Goal: Task Accomplishment & Management: Manage account settings

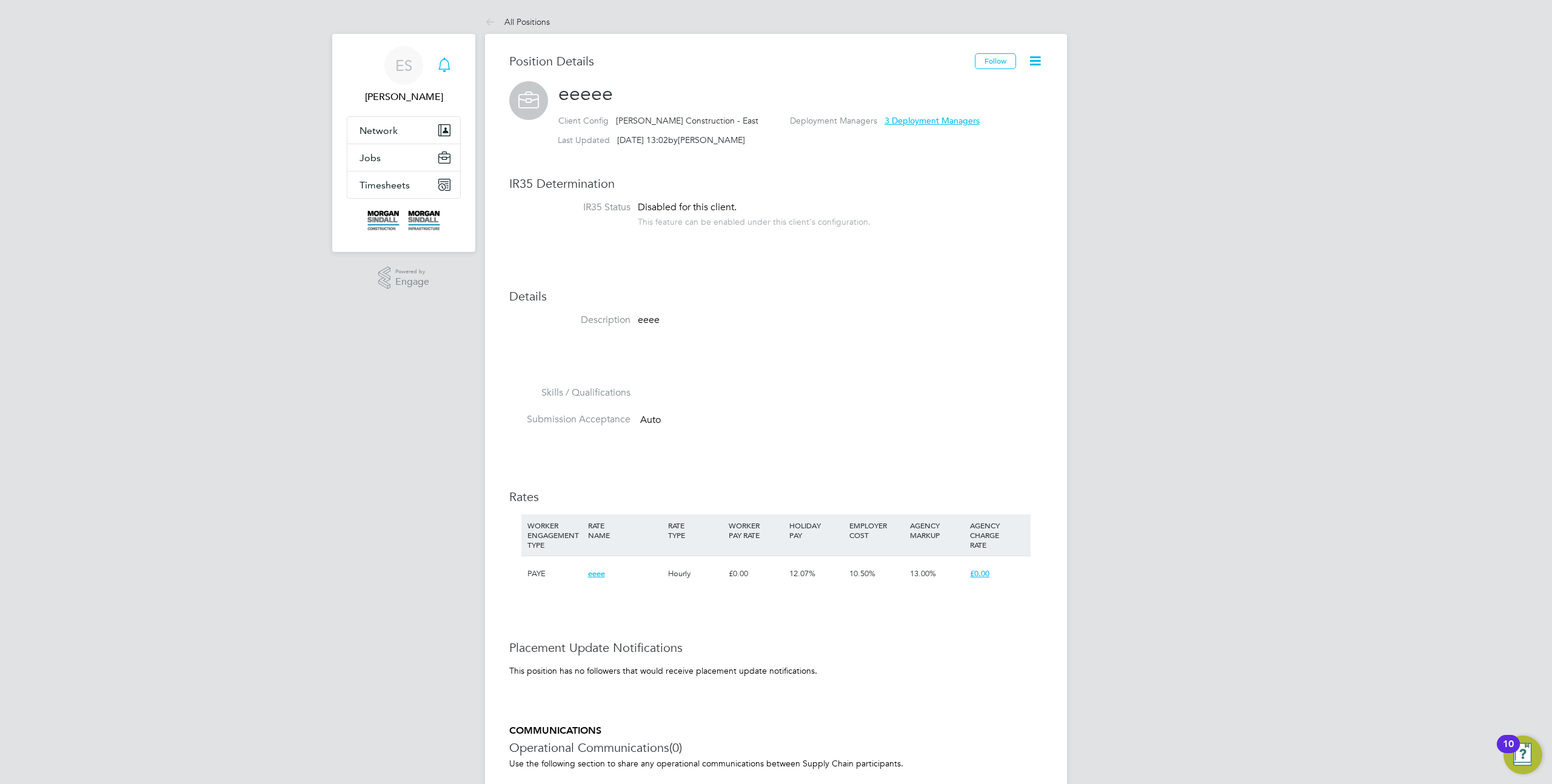
scroll to position [36, 81]
click at [398, 58] on span "ES" at bounding box center [403, 65] width 17 height 15
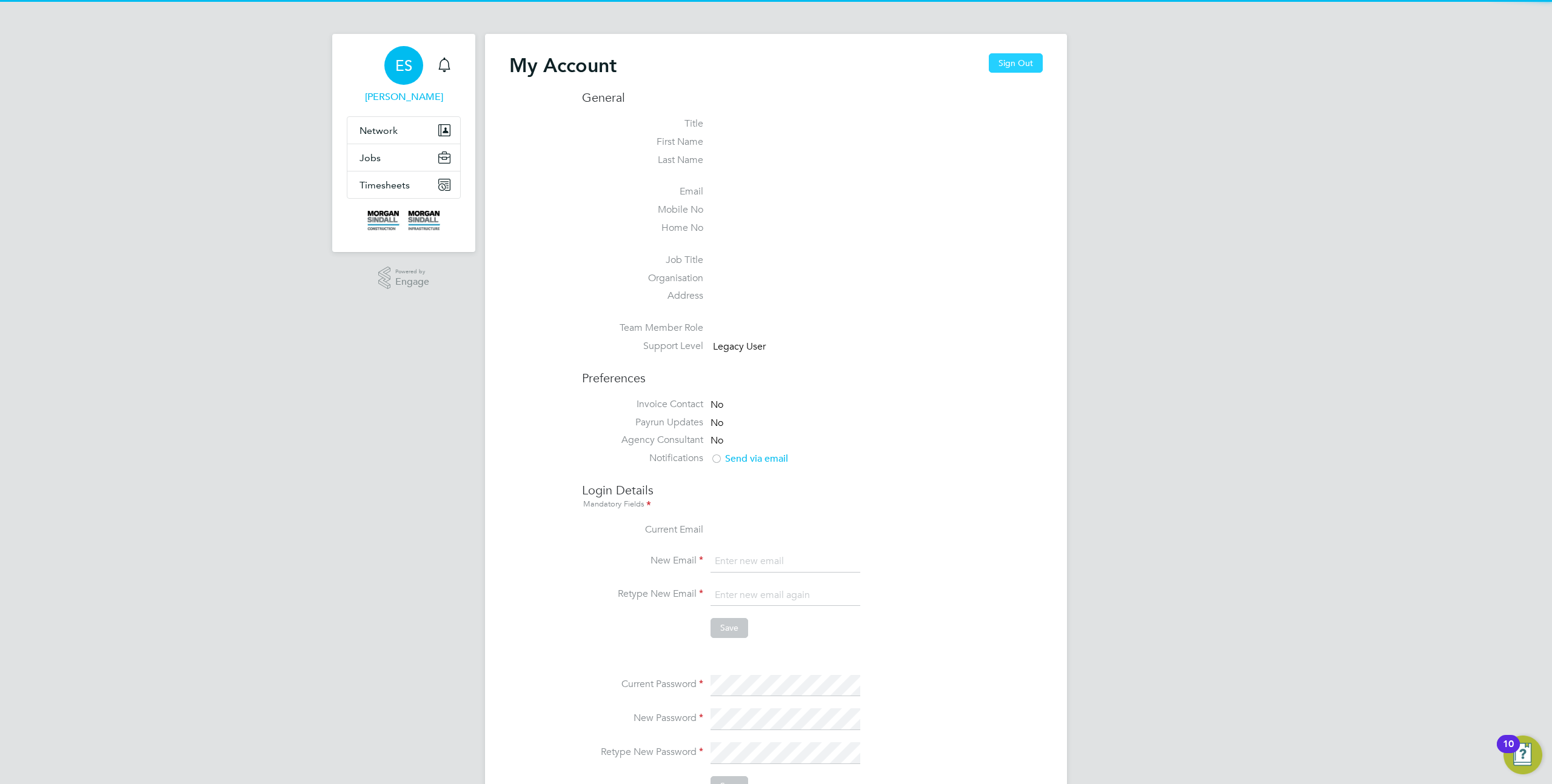
click at [1013, 66] on button "Sign Out" at bounding box center [1015, 63] width 54 height 19
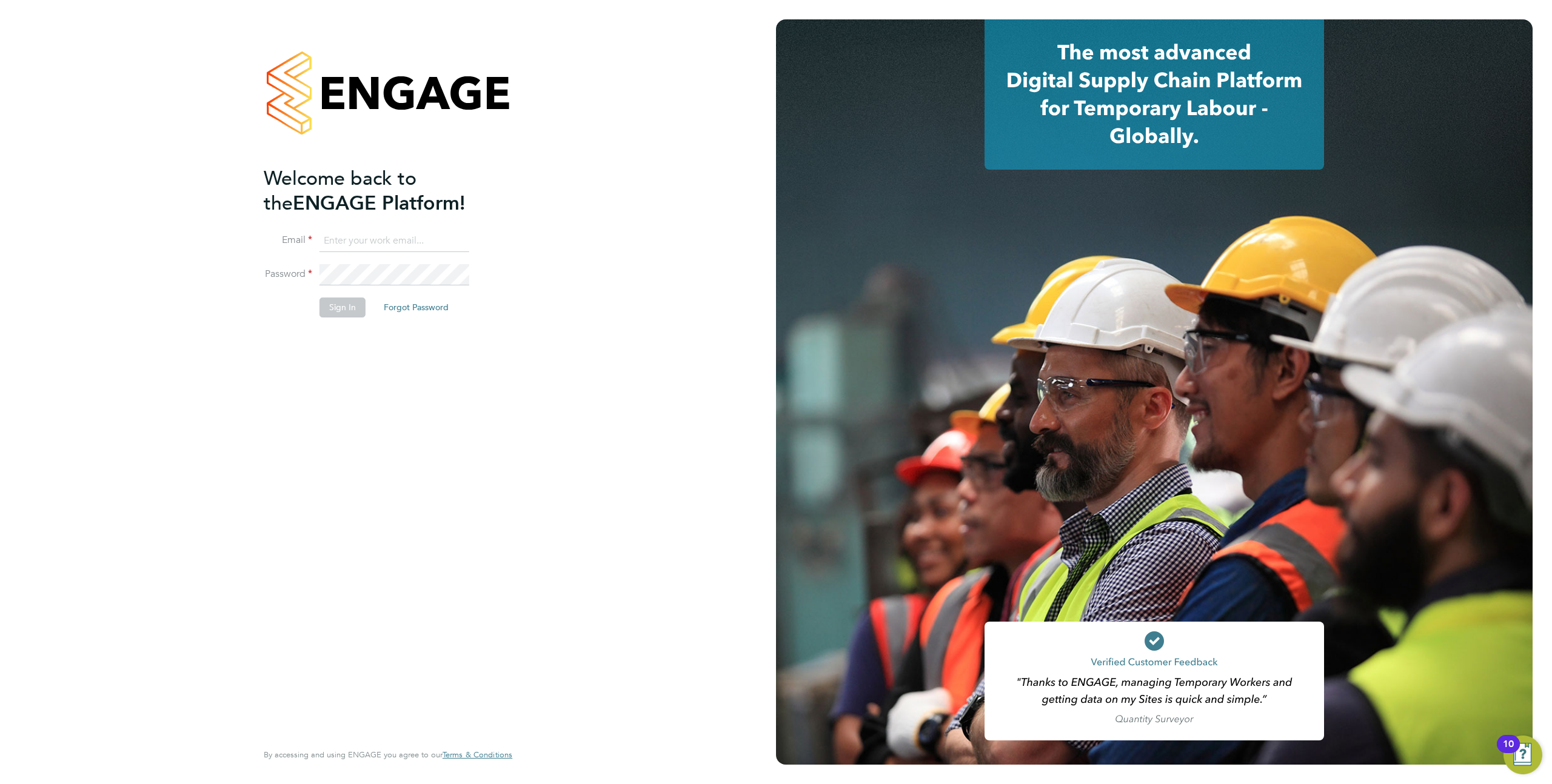
click at [370, 240] on input at bounding box center [394, 242] width 150 height 22
type input "support@engagelabs.io"
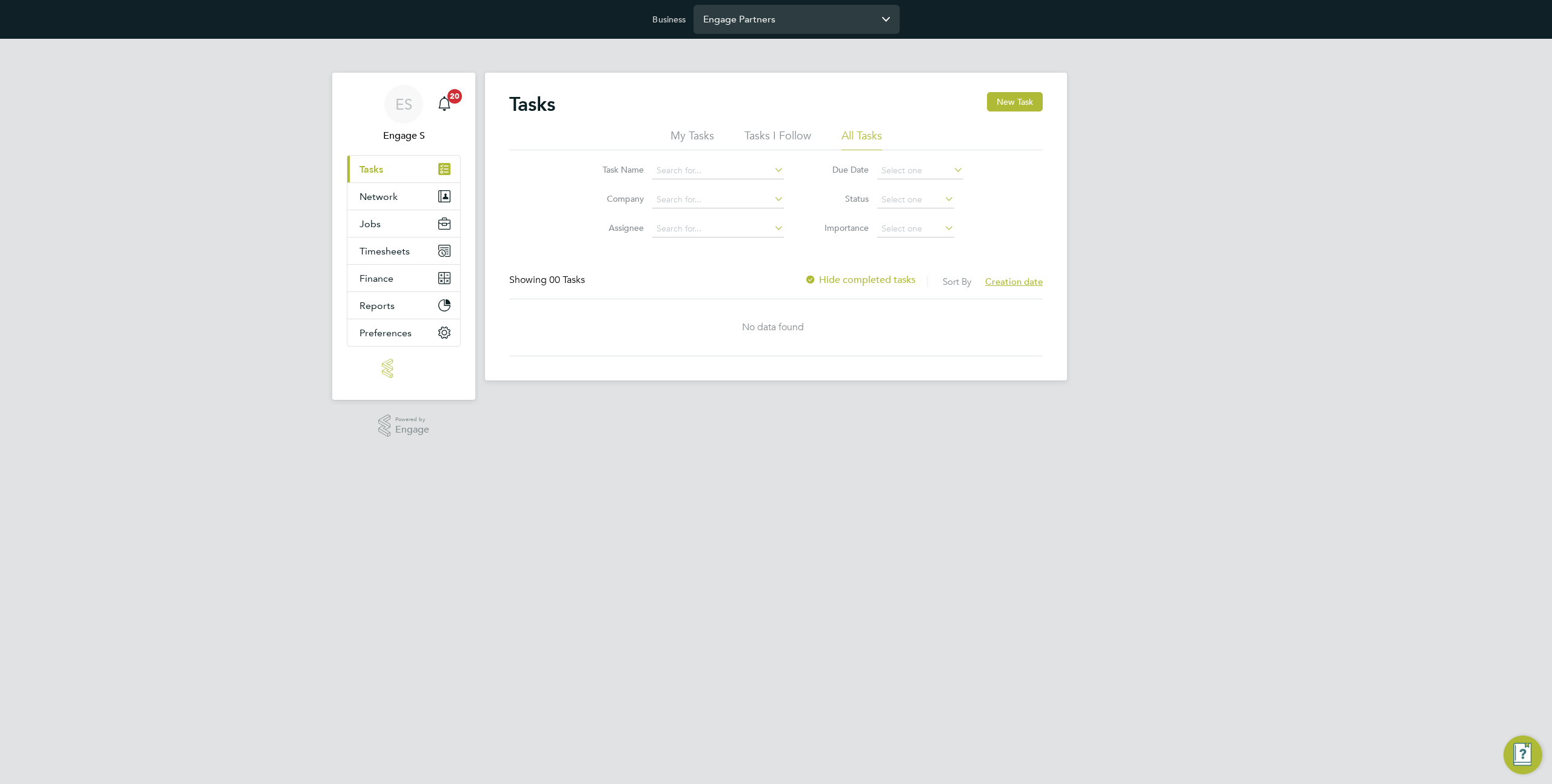
click at [802, 20] on input "Engage Partners" at bounding box center [796, 19] width 206 height 29
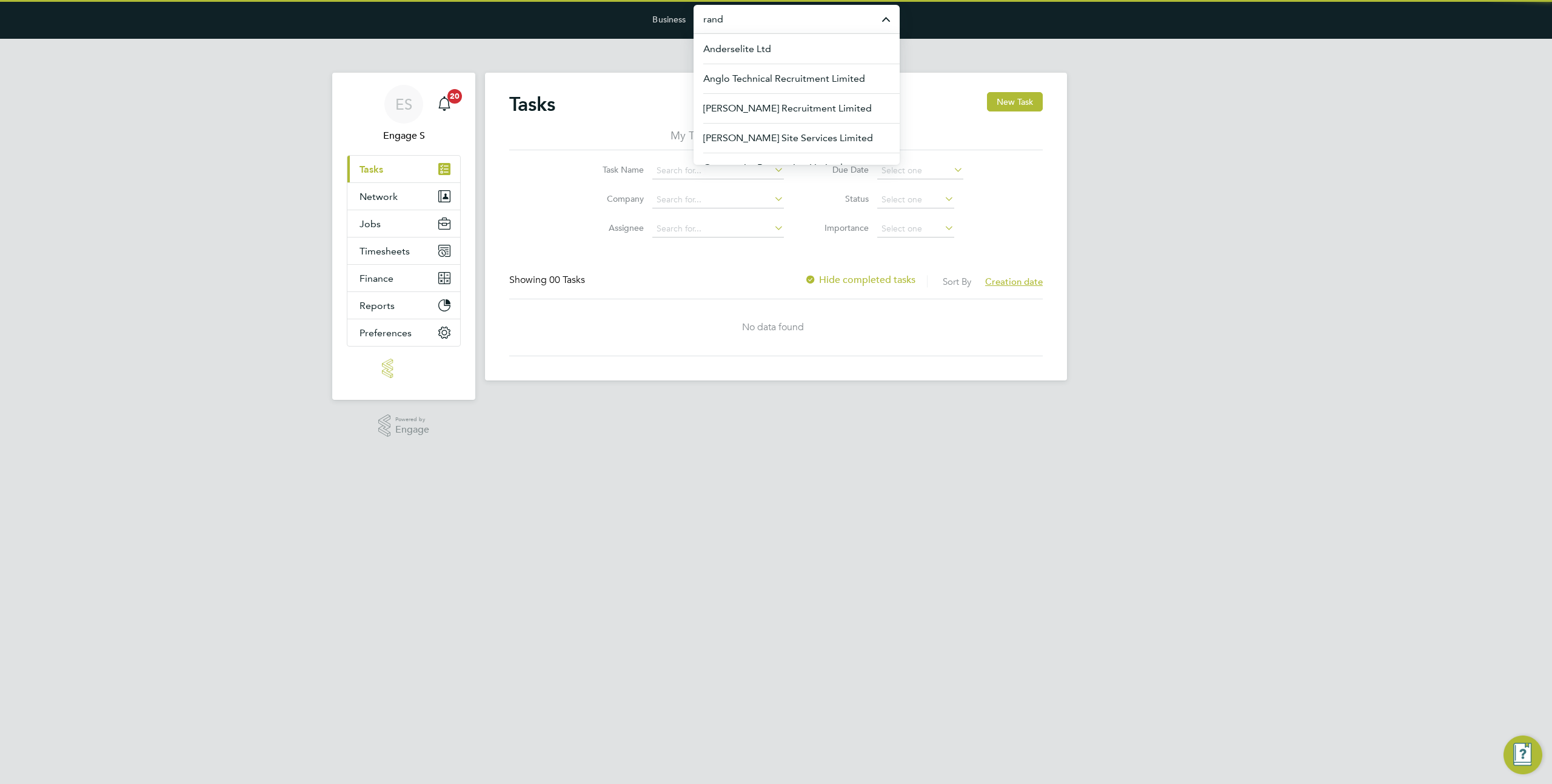
click at [773, 23] on input "rand" at bounding box center [796, 19] width 206 height 29
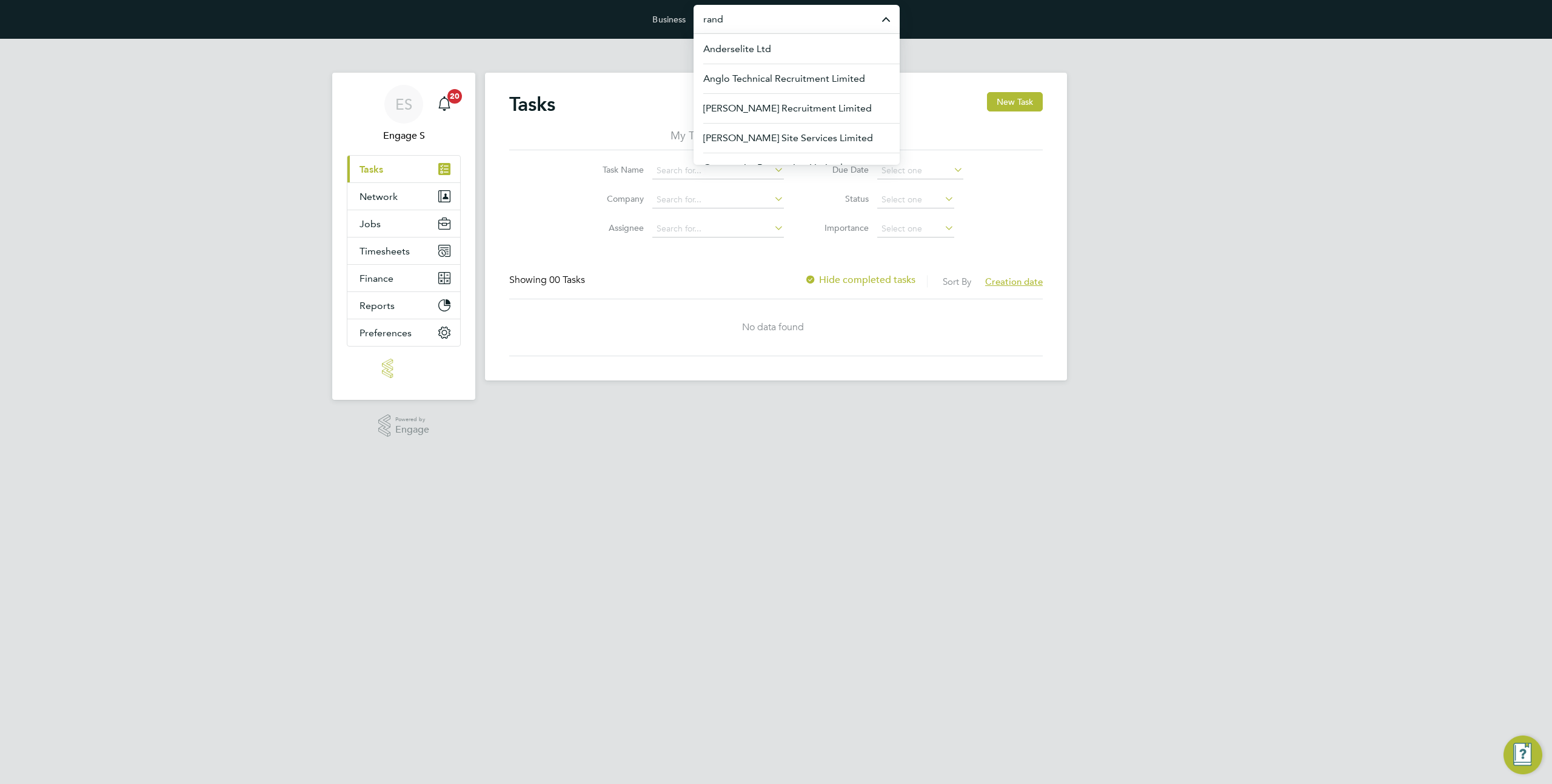
click at [773, 23] on input "rand" at bounding box center [796, 19] width 206 height 29
click at [801, 91] on span "Morgan Sindall Construction & Infrastructure Ltd" at bounding box center [797, 86] width 187 height 29
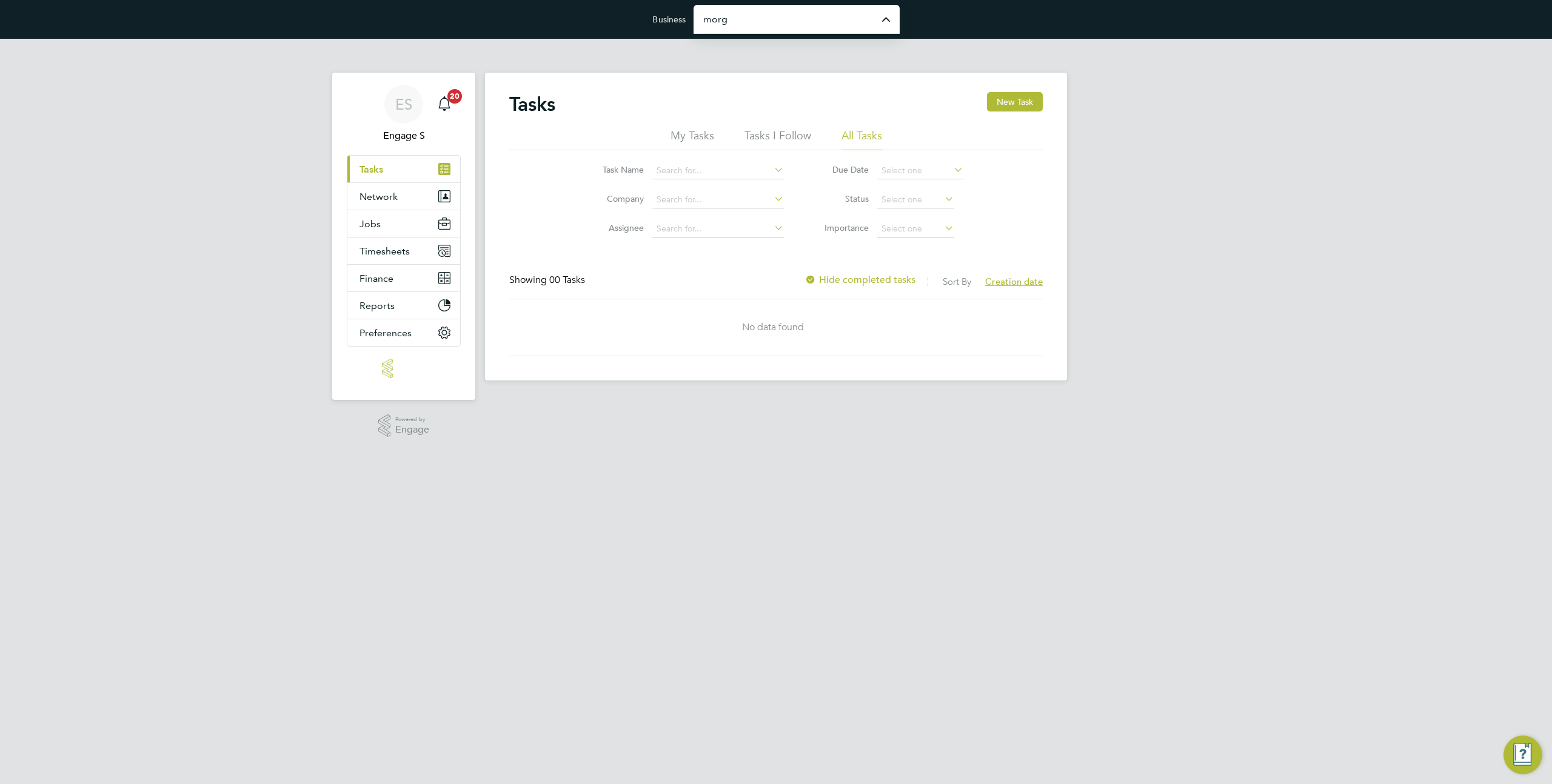
type input "Morgan Sindall Construction & Infrastructure Ltd"
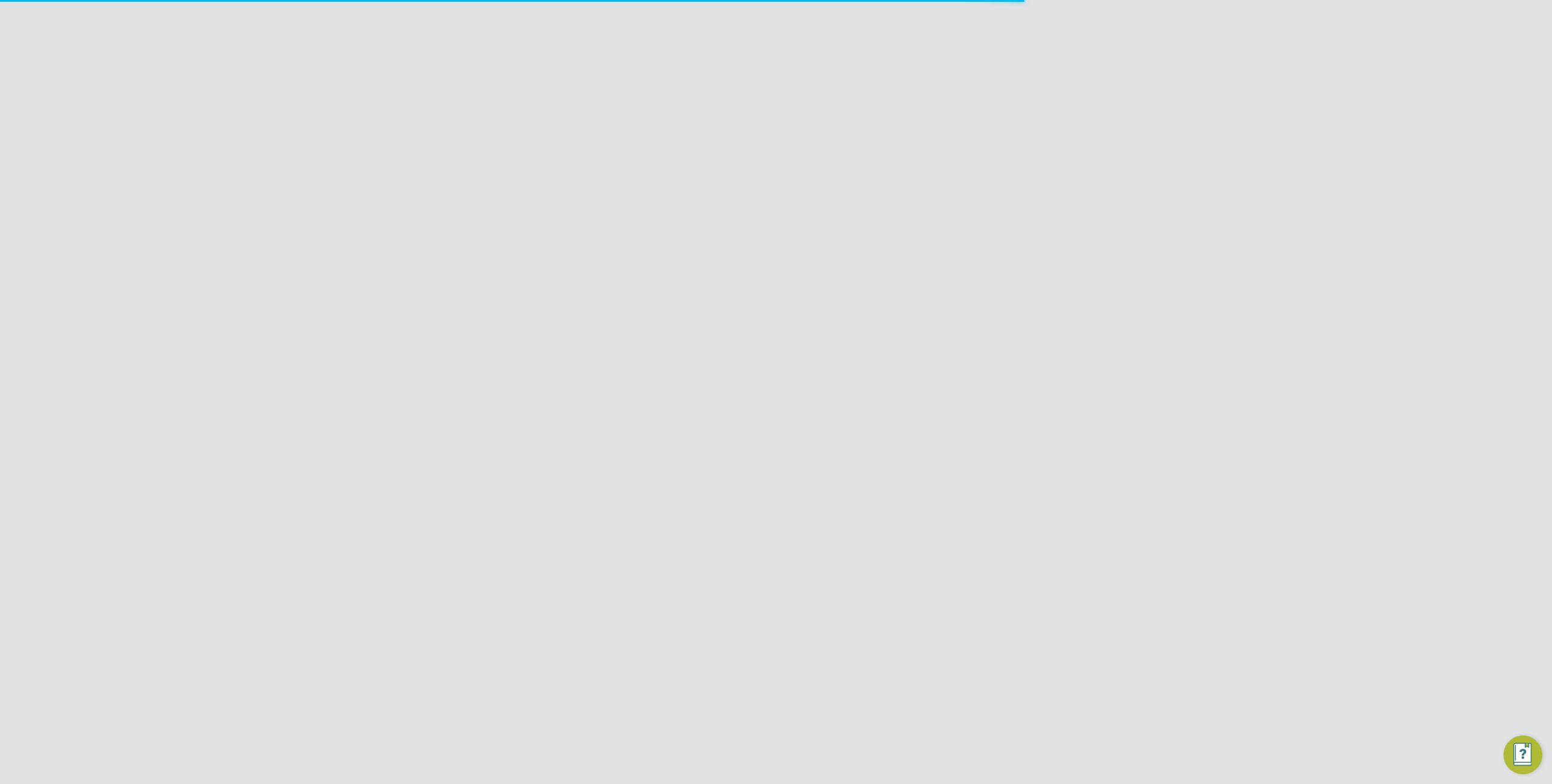
click at [401, 436] on span "Preferences" at bounding box center [385, 442] width 52 height 12
click at [383, 523] on link "VMS Configurations" at bounding box center [403, 522] width 89 height 12
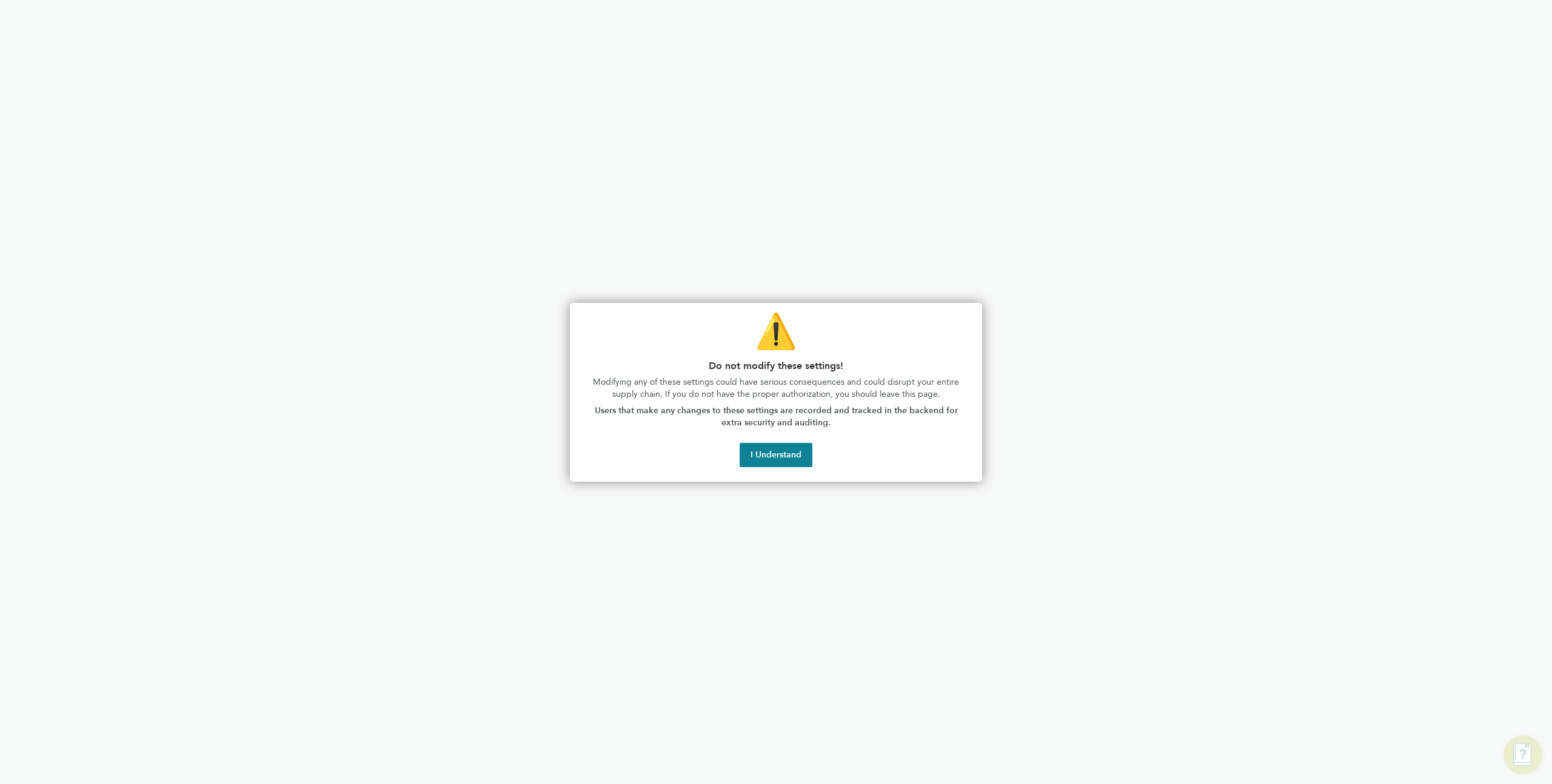
click at [759, 470] on div "⚠️ Do not modify these settings! Modifying any of these settings could have ser…" at bounding box center [776, 393] width 412 height 179
click at [759, 463] on button "I Understand" at bounding box center [776, 454] width 73 height 24
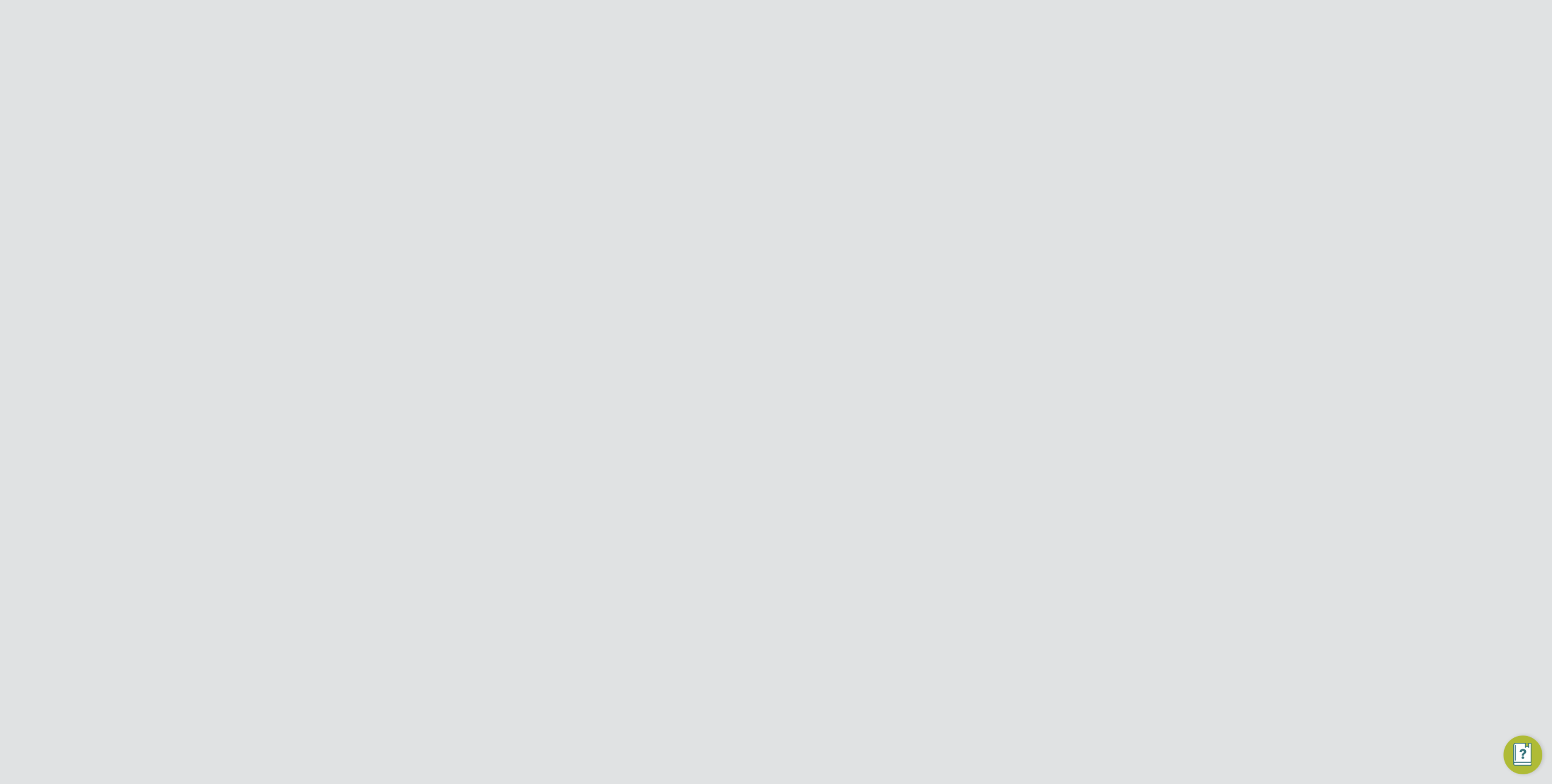
click at [790, 243] on div "17" at bounding box center [878, 254] width 265 height 23
click at [1022, 568] on icon at bounding box center [1016, 576] width 12 height 15
click at [983, 548] on li "Edit Vendor" at bounding box center [984, 552] width 78 height 17
click at [724, 230] on div at bounding box center [725, 233] width 12 height 12
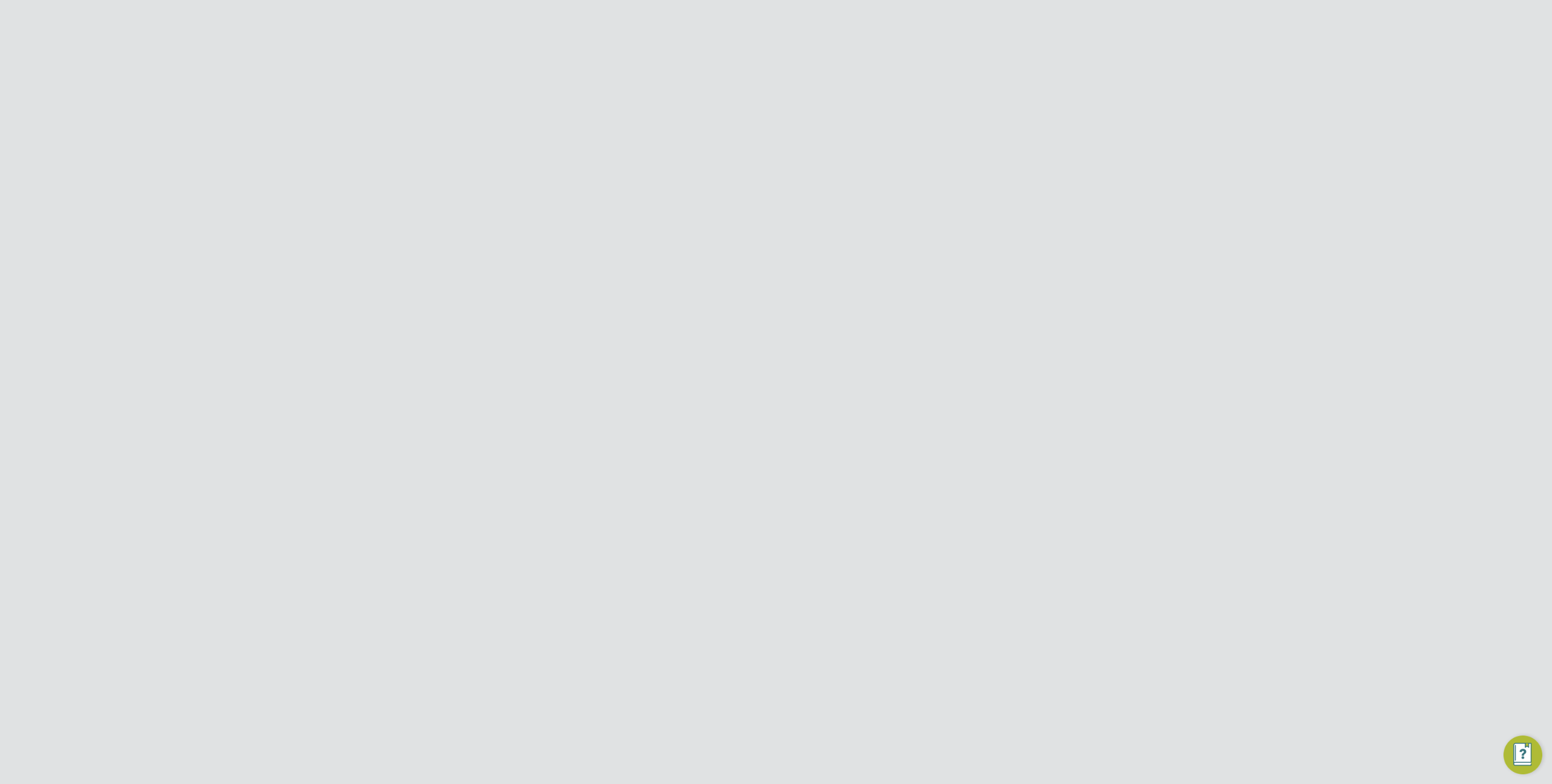
scroll to position [0, 0]
click at [744, 430] on button "Update" at bounding box center [752, 431] width 48 height 19
click at [491, 62] on icon at bounding box center [492, 61] width 15 height 15
click at [1021, 329] on icon at bounding box center [1020, 333] width 15 height 10
click at [986, 340] on li "Edit VMS Configuration" at bounding box center [968, 341] width 116 height 17
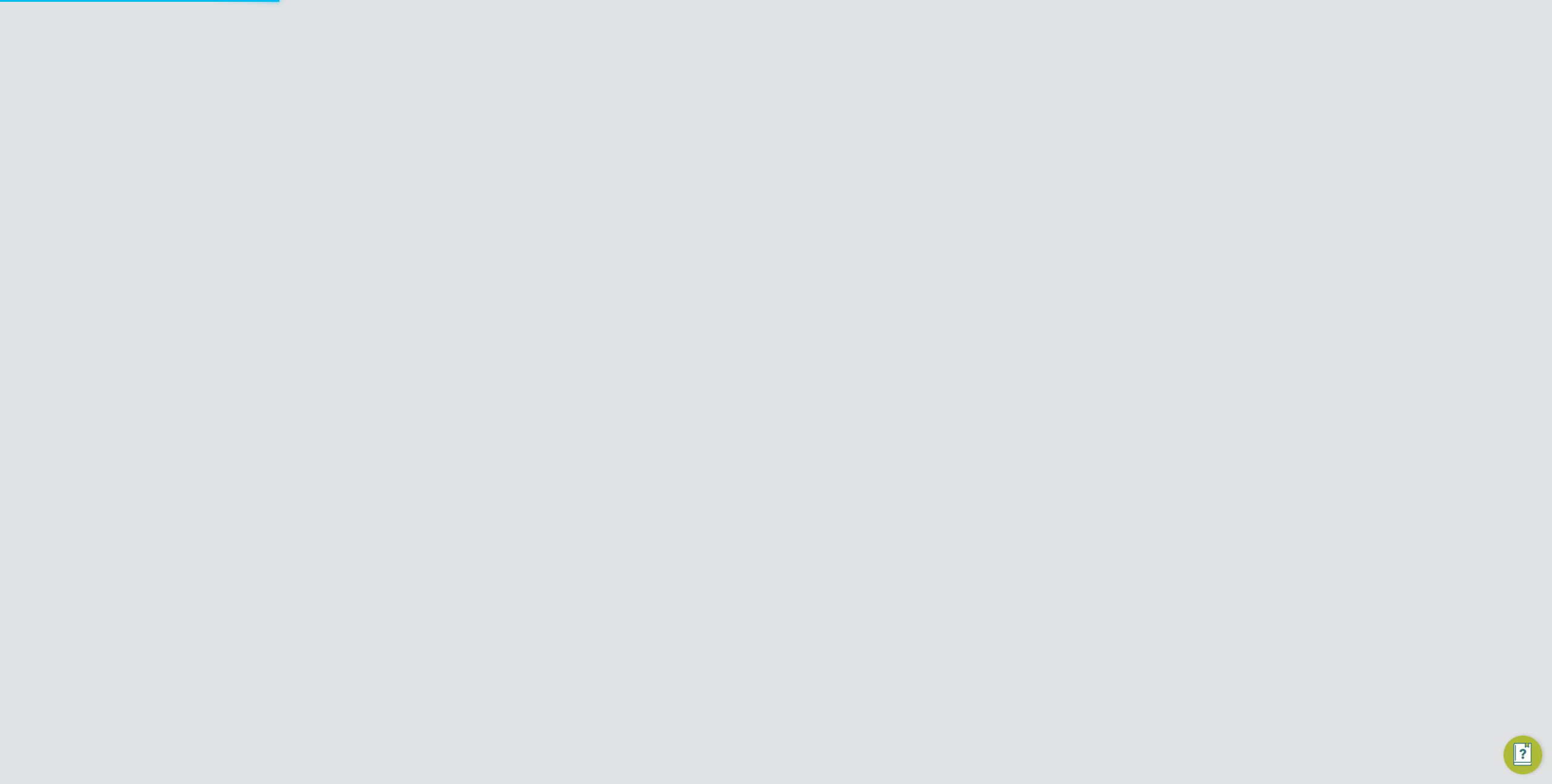
scroll to position [1098, 534]
type input "[PERSON_NAME] Construction - East"
type input "Morgan Sindall Construction & Infrastructure Ltd"
type input "Custom"
type input "By Vendor Group"
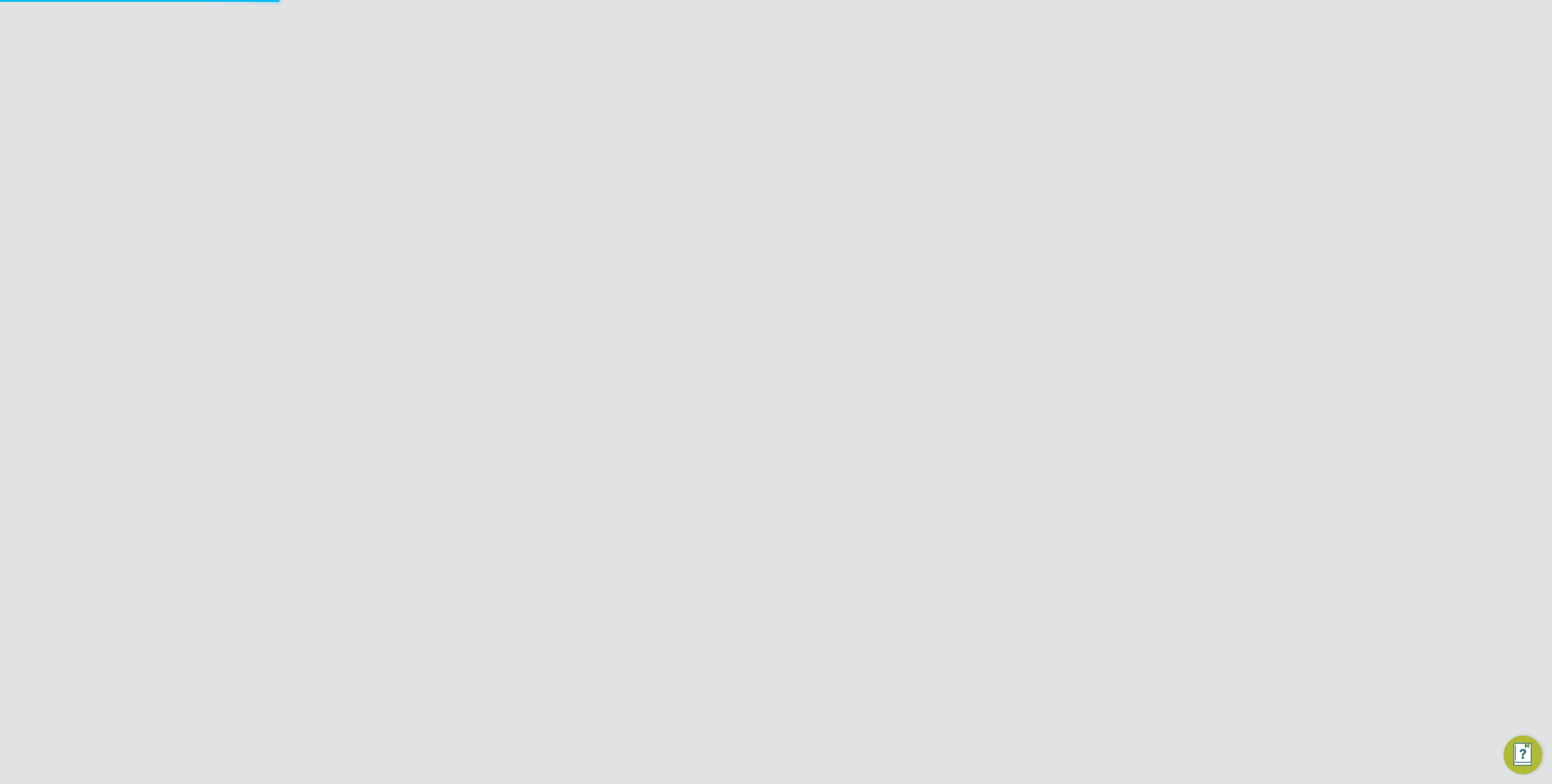
type input "No Limits"
type input "Labour Desk"
click at [1027, 97] on div at bounding box center [1029, 98] width 22 height 22
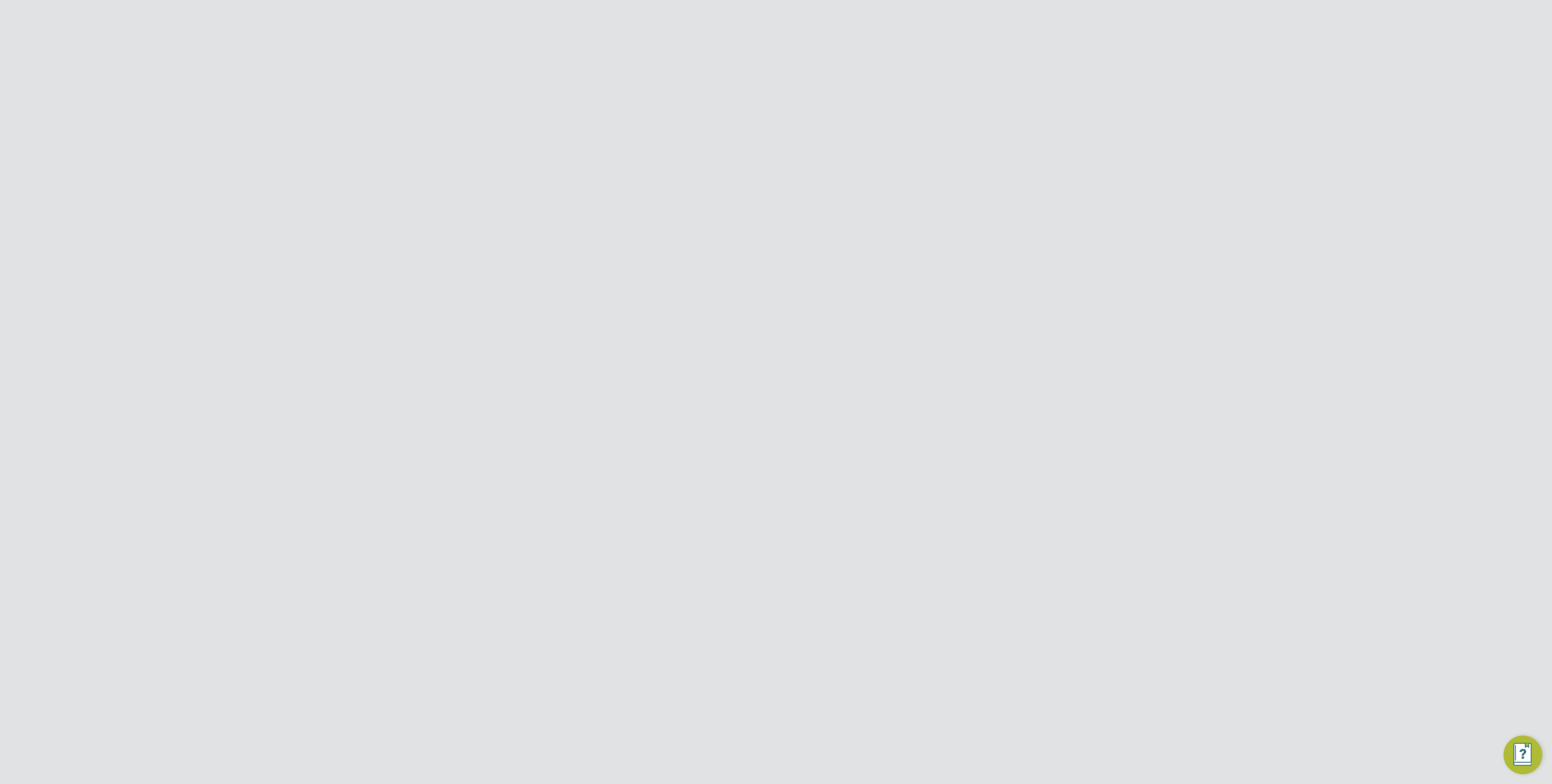
click at [702, 322] on div "[PERSON_NAME] Construction - East" at bounding box center [653, 333] width 183 height 23
click at [1019, 558] on icon at bounding box center [1016, 565] width 12 height 15
click at [978, 549] on li "Edit Vendor" at bounding box center [984, 552] width 78 height 17
click at [981, 99] on div at bounding box center [981, 98] width 22 height 22
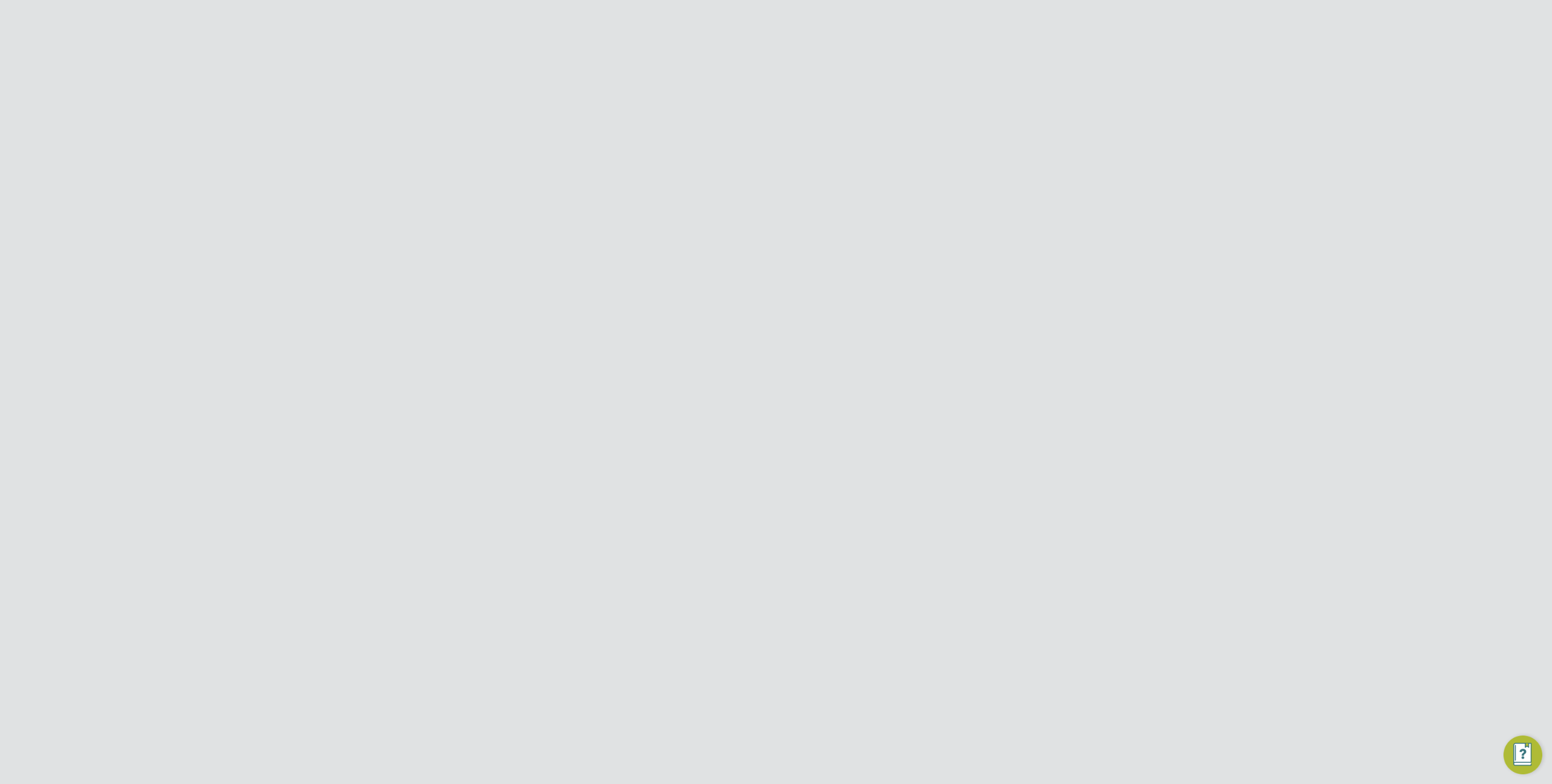
scroll to position [0, 0]
click at [793, 2] on div "Business Morgan Sindall Construction & Infrastructure Ltd" at bounding box center [776, 19] width 1552 height 39
click at [793, 14] on input "Morgan Sindall Construction & Infrastructure Ltd" at bounding box center [796, 19] width 206 height 29
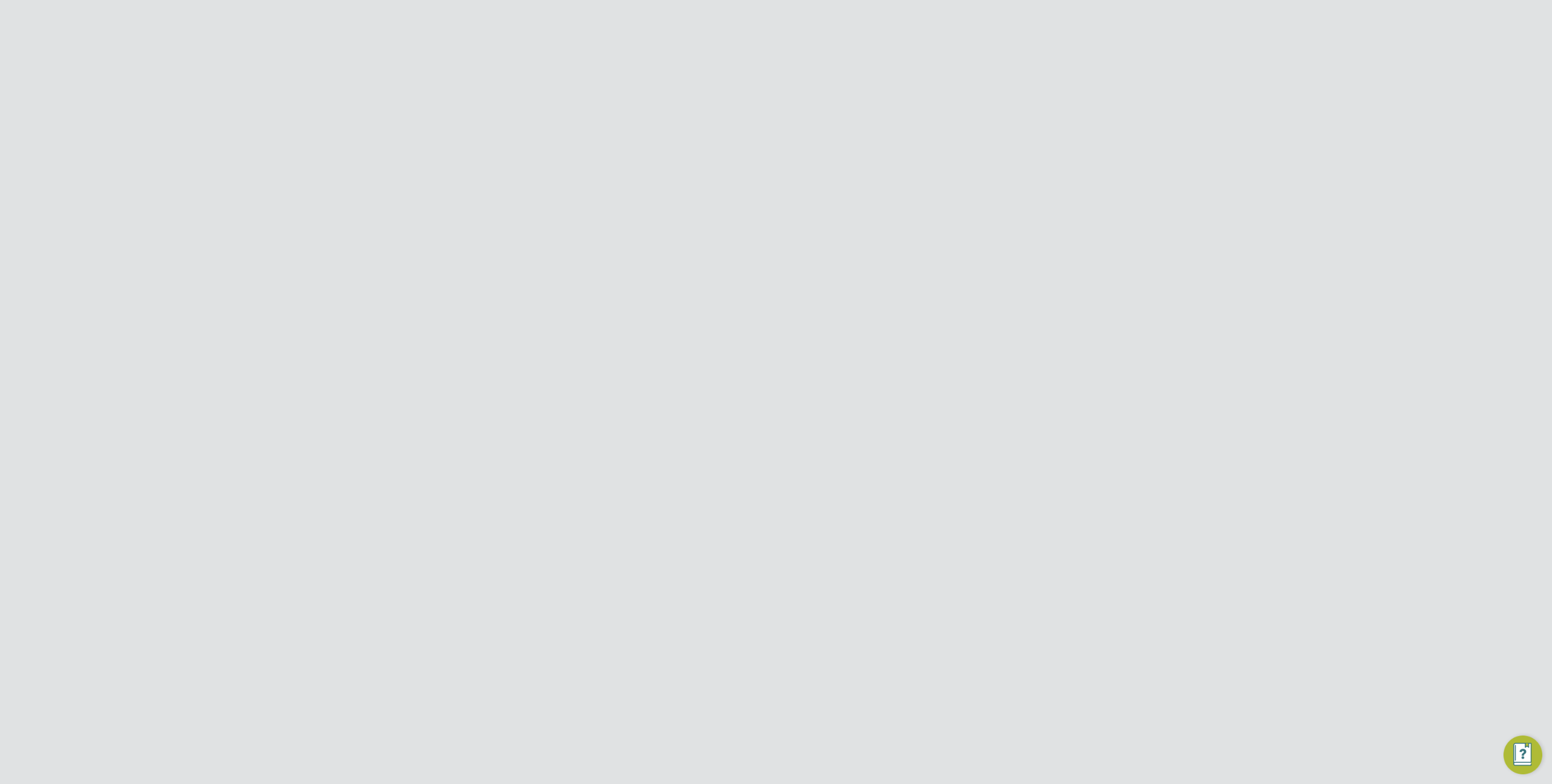
click at [804, 68] on li "Randstad Solutions Limited" at bounding box center [796, 79] width 206 height 29
type input "Randstad Solutions Limited"
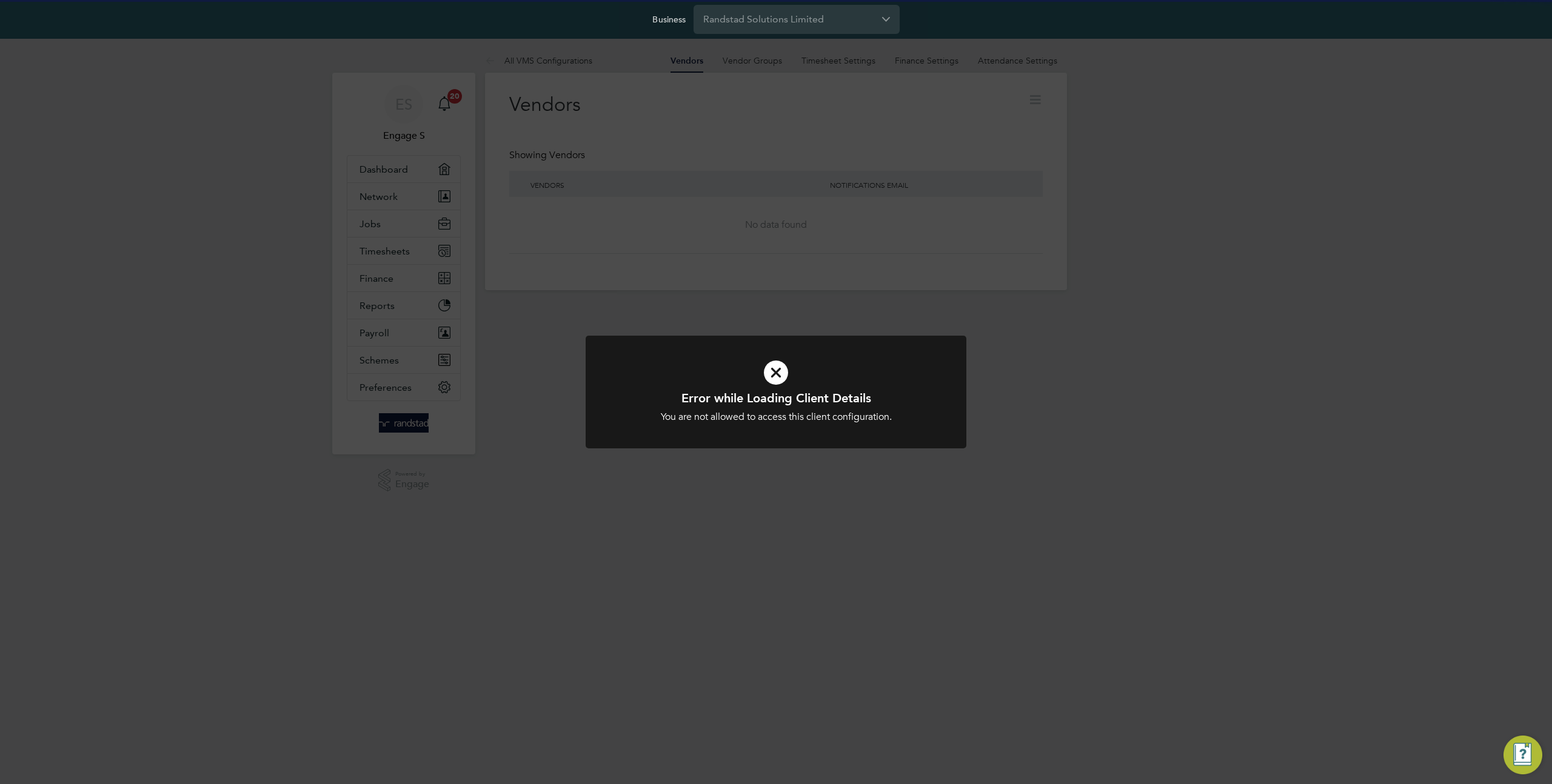
click at [411, 196] on div "Error while Loading Client Details You are not allowed to access this client co…" at bounding box center [776, 392] width 1552 height 784
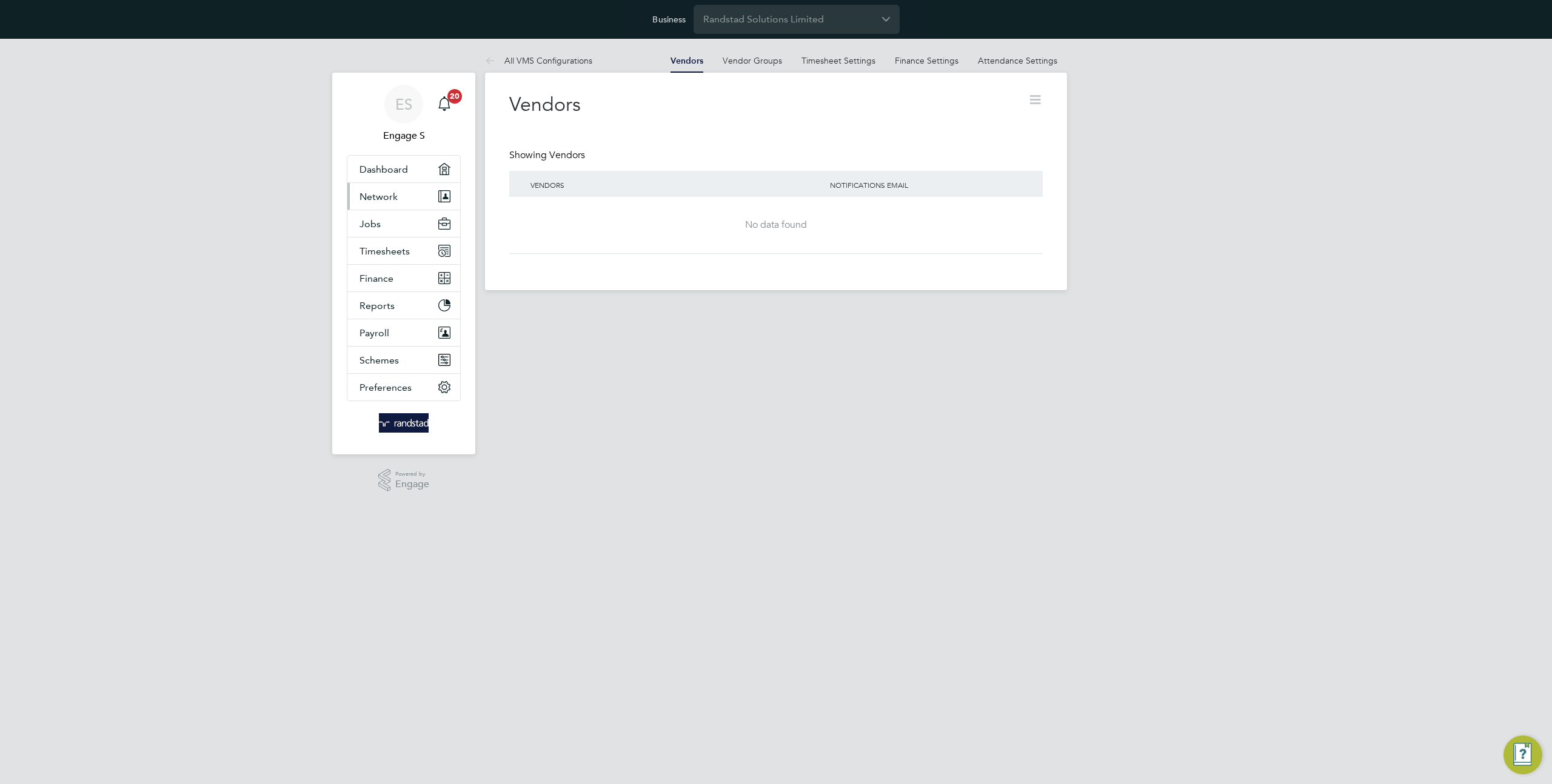
click at [400, 194] on button "Network" at bounding box center [404, 196] width 113 height 26
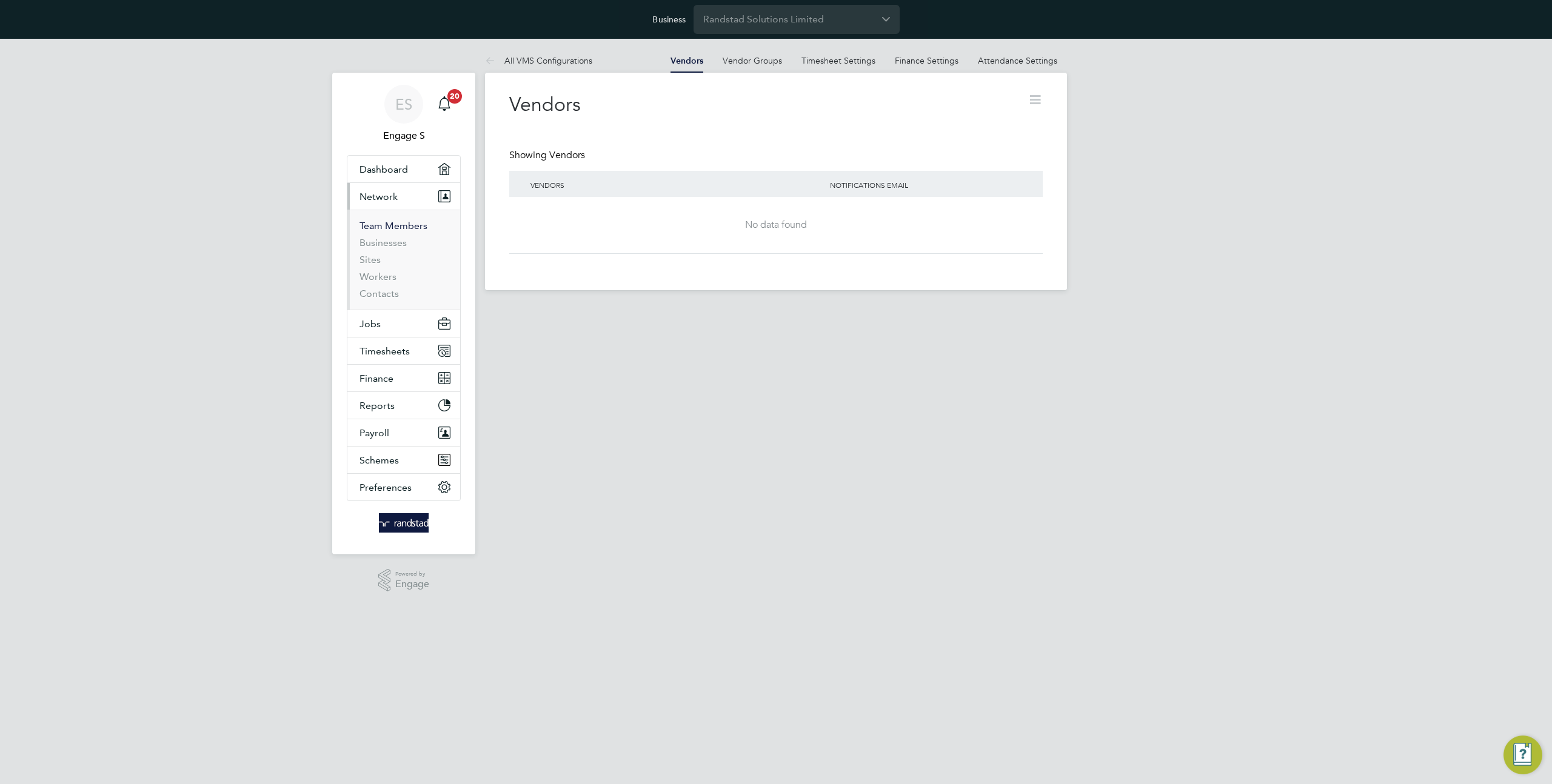
click at [391, 225] on link "Team Members" at bounding box center [393, 226] width 68 height 12
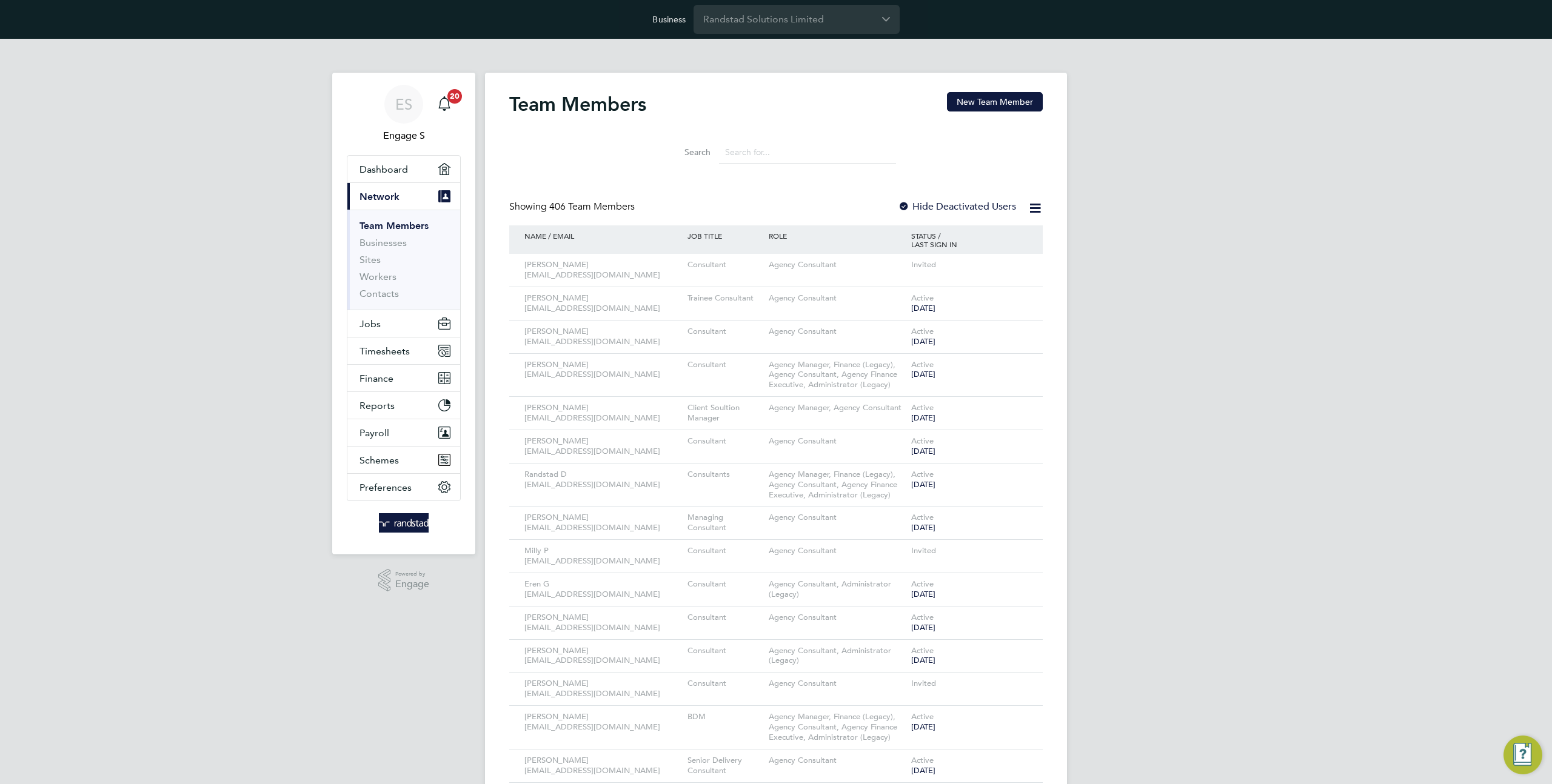
click at [784, 160] on input at bounding box center [807, 153] width 177 height 23
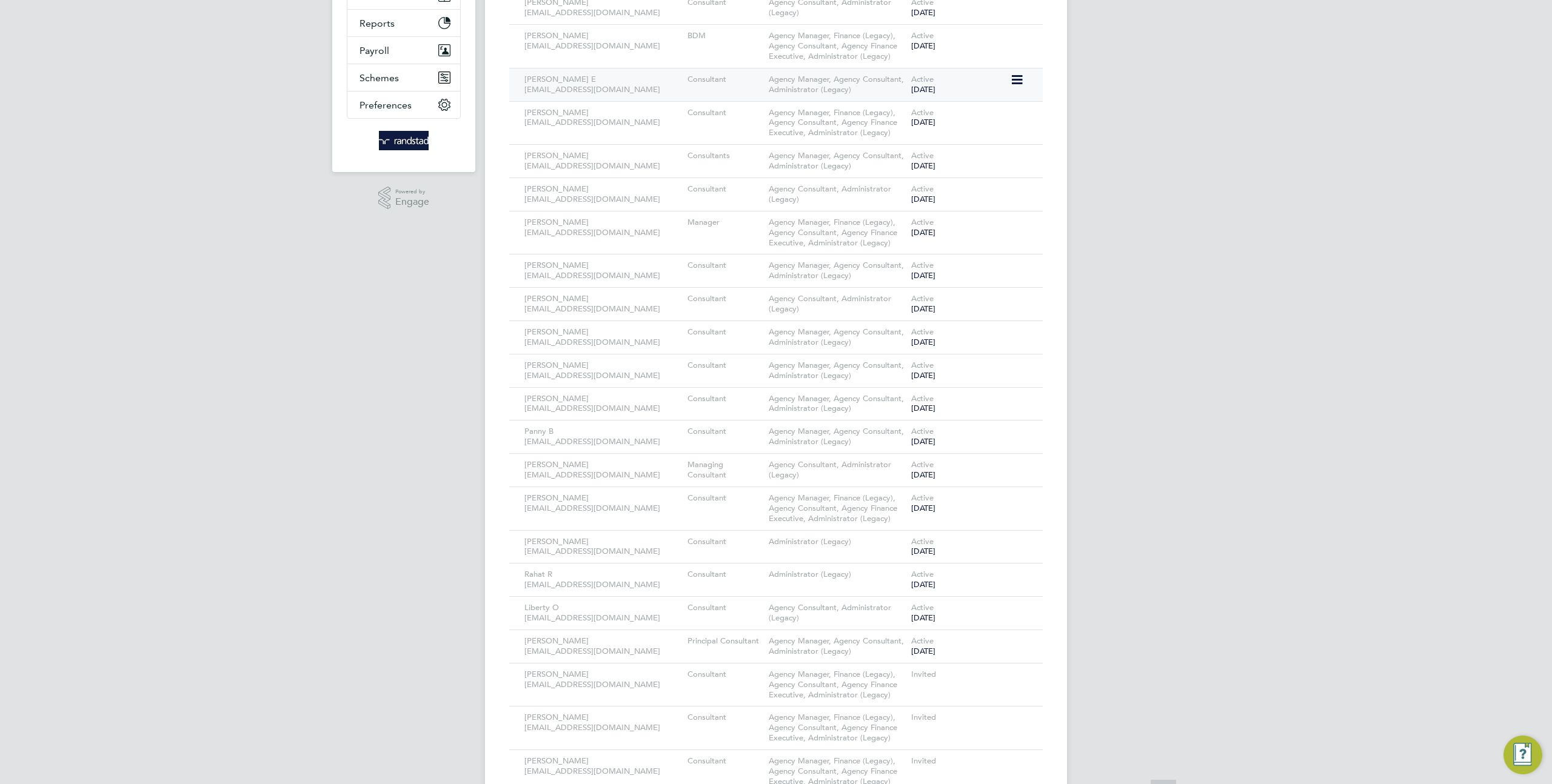
scroll to position [565, 0]
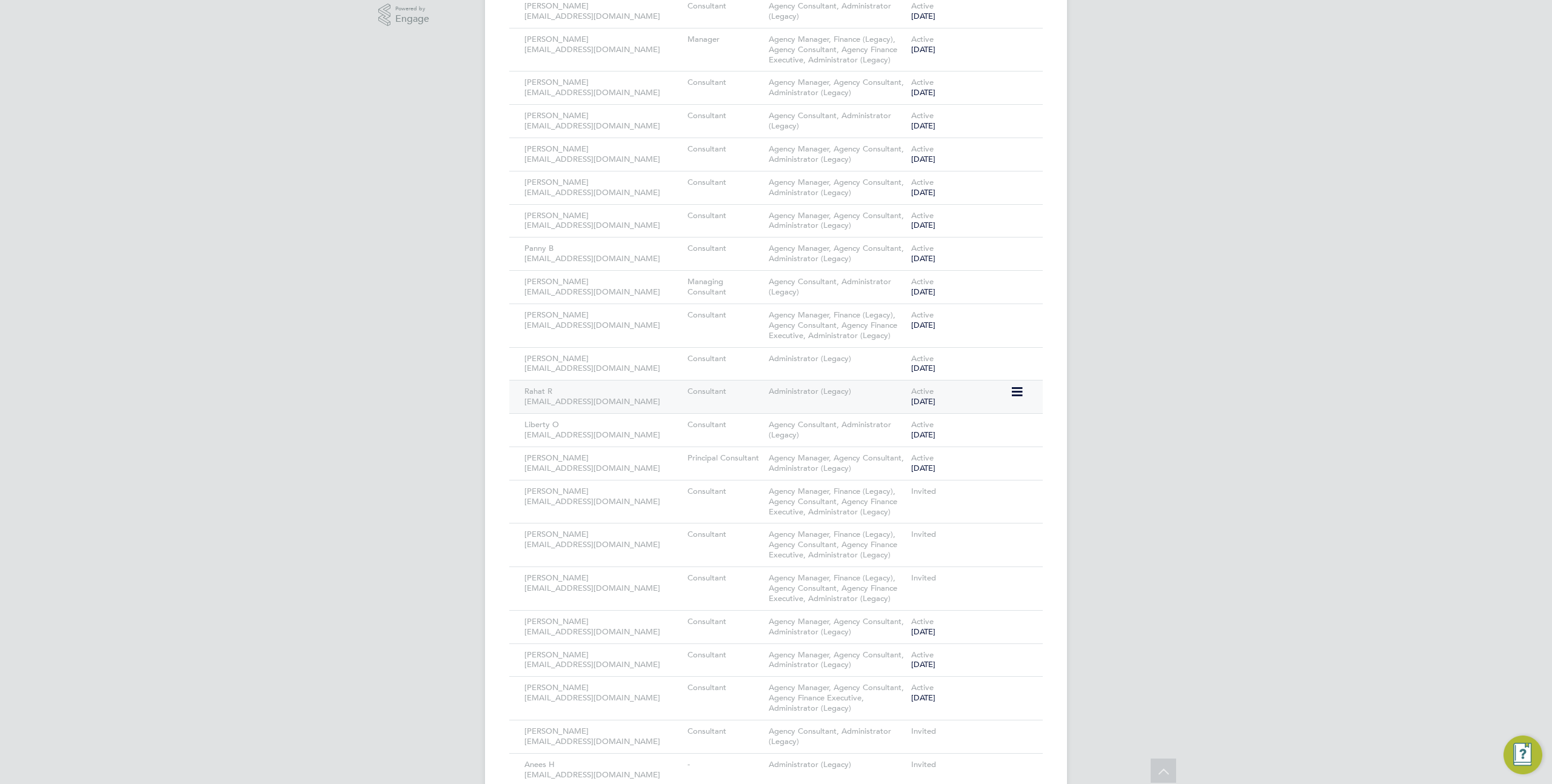
type input "admi"
click at [1013, 393] on icon at bounding box center [1016, 392] width 12 height 15
click at [915, 553] on li "Impersonate" at bounding box center [949, 546] width 146 height 17
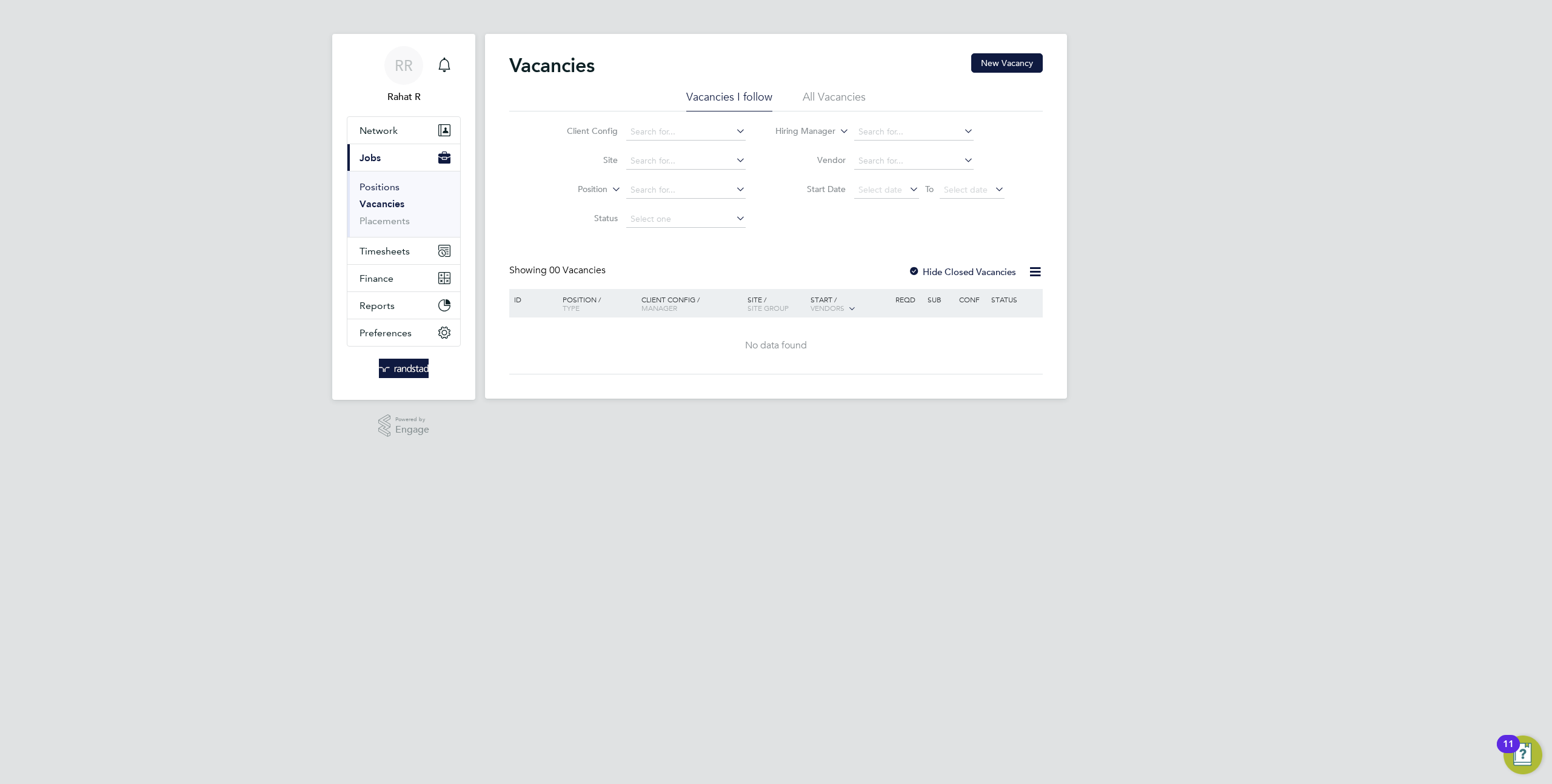
click at [380, 185] on link "Positions" at bounding box center [379, 187] width 40 height 12
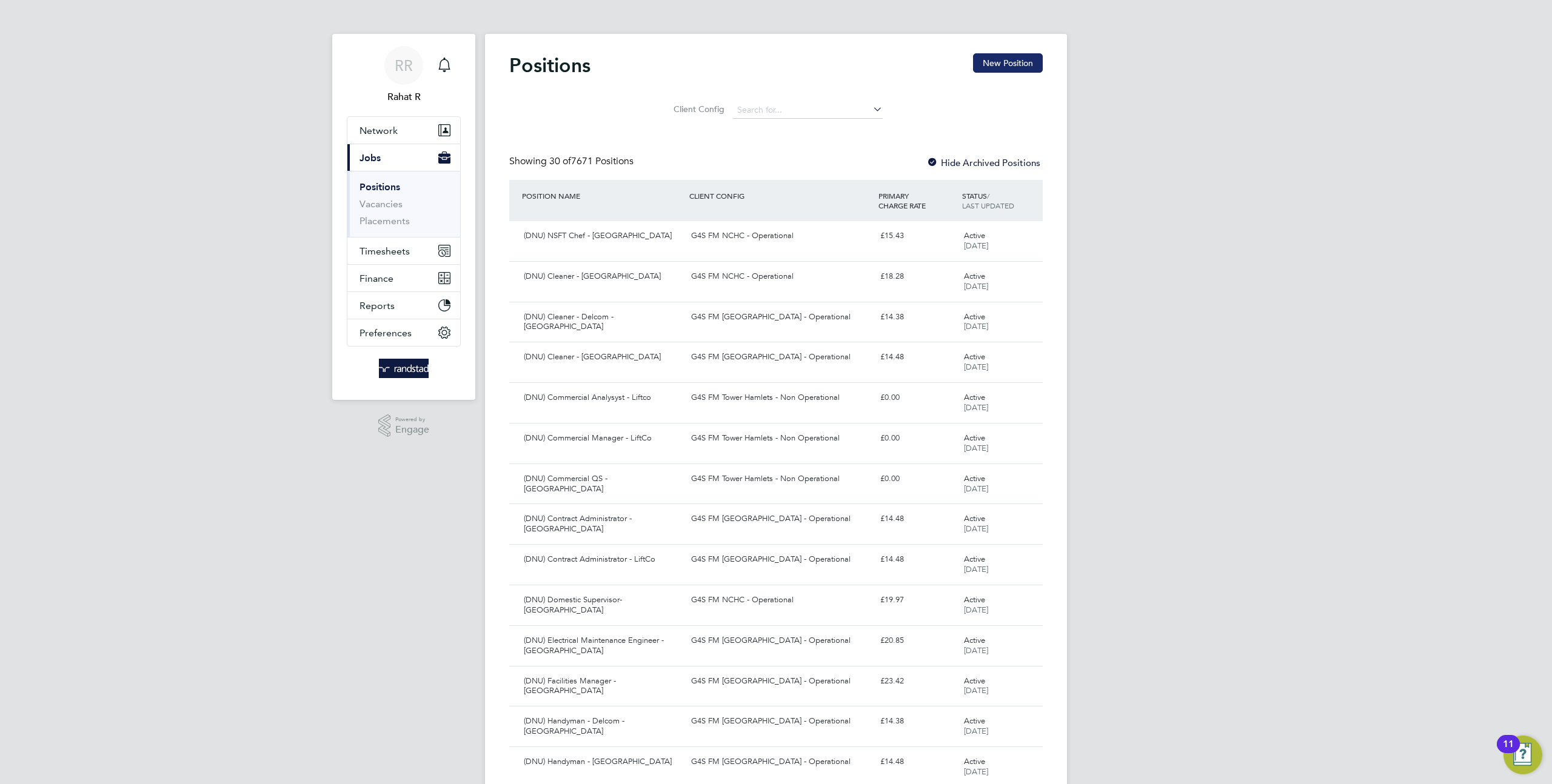
click at [1006, 65] on button "New Position" at bounding box center [1008, 63] width 70 height 19
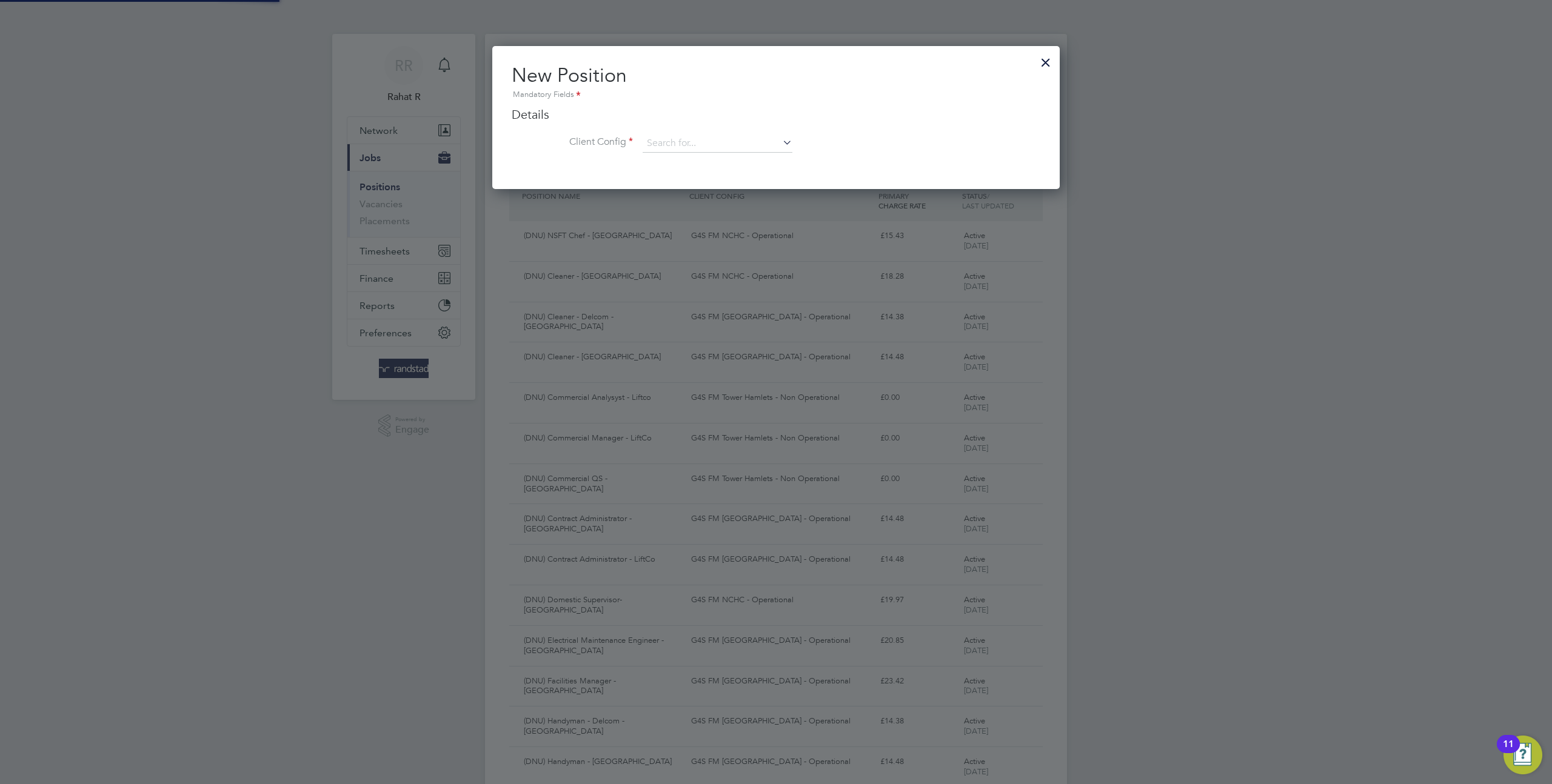
scroll to position [143, 568]
click at [735, 144] on input at bounding box center [718, 143] width 150 height 18
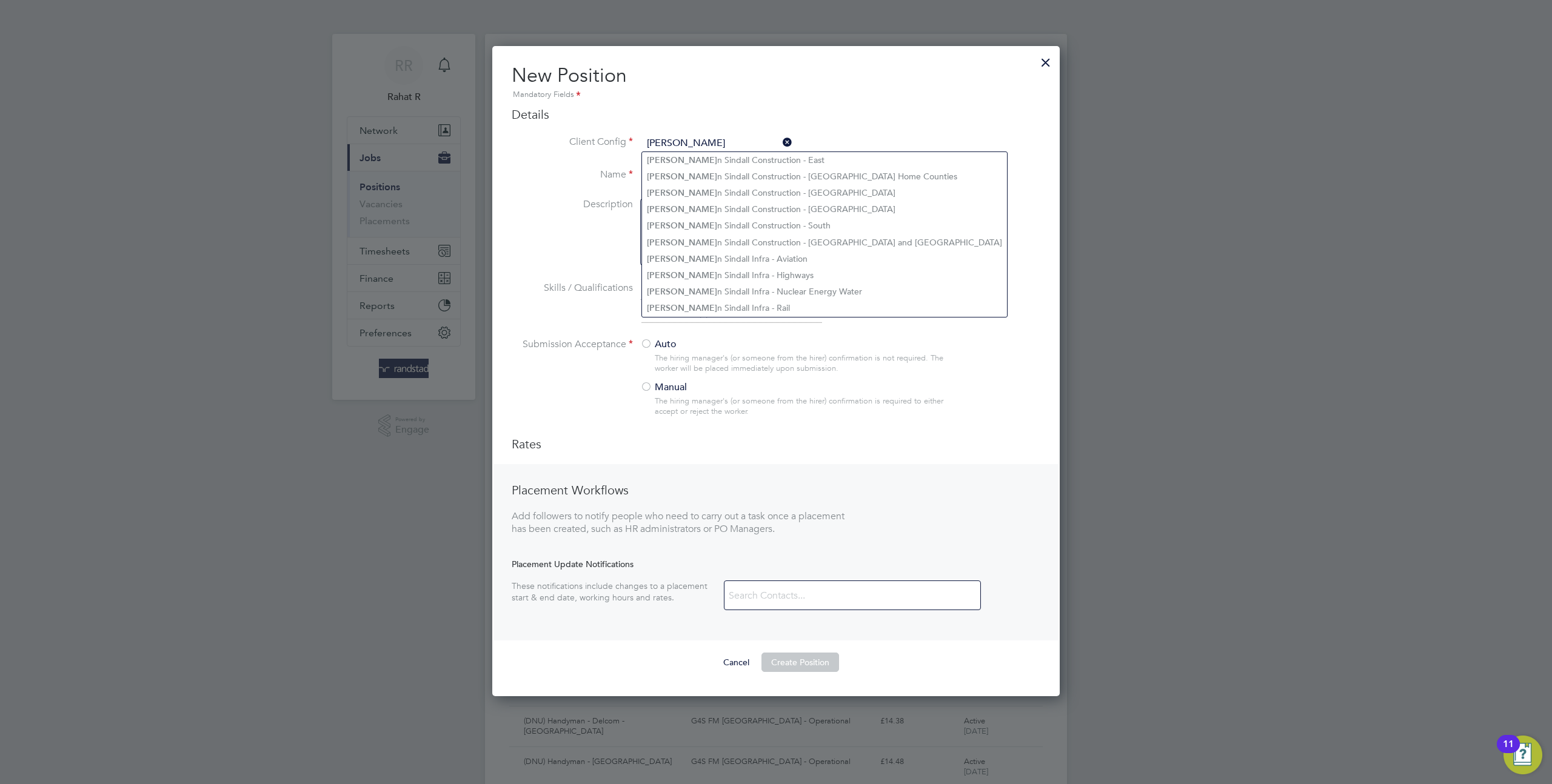
scroll to position [651, 568]
click at [723, 165] on li "Morga n Sindall Construction - East" at bounding box center [824, 160] width 365 height 16
type input "[PERSON_NAME] Construction - East"
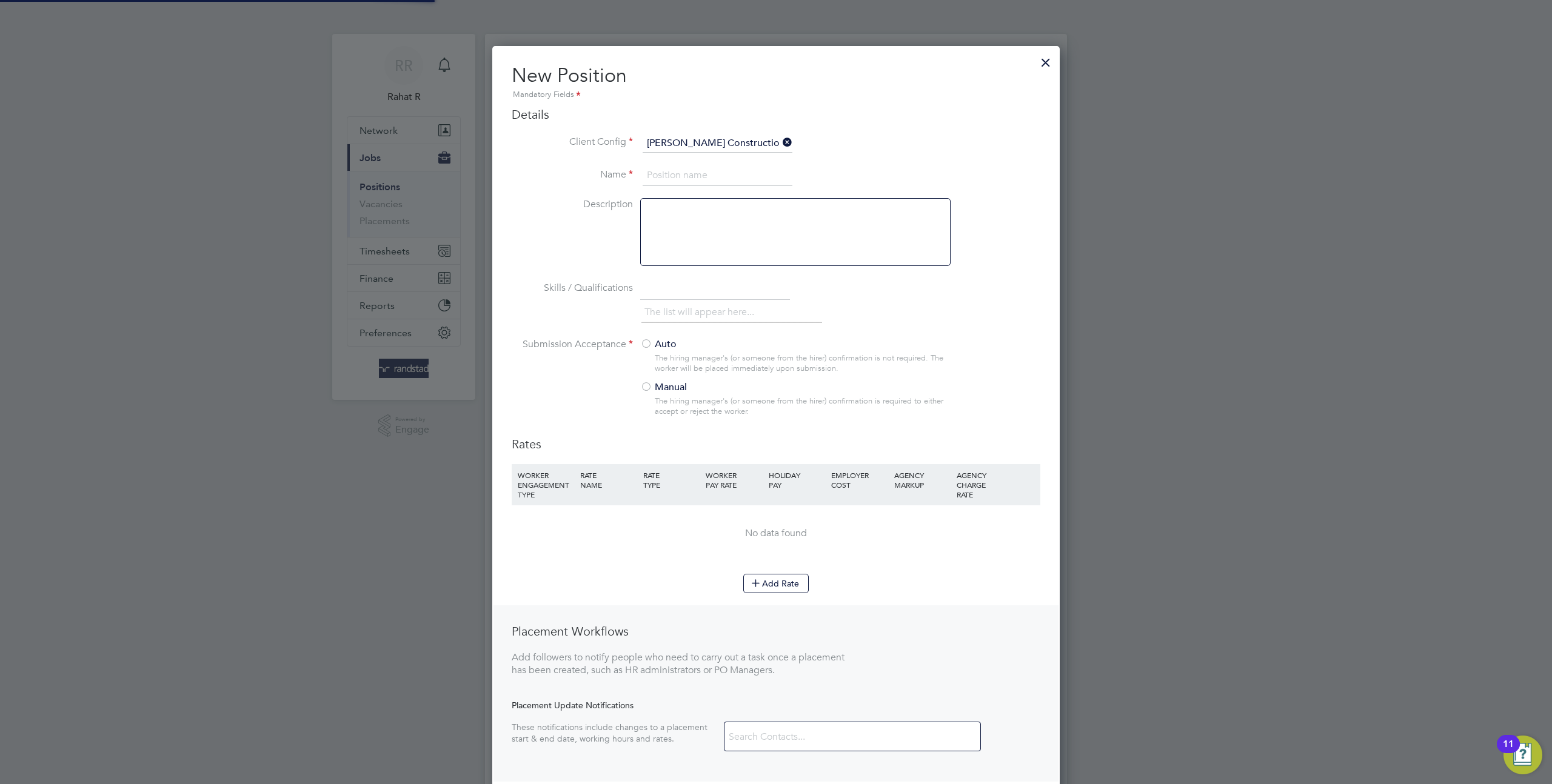
scroll to position [793, 568]
click at [1045, 65] on div at bounding box center [1046, 59] width 22 height 22
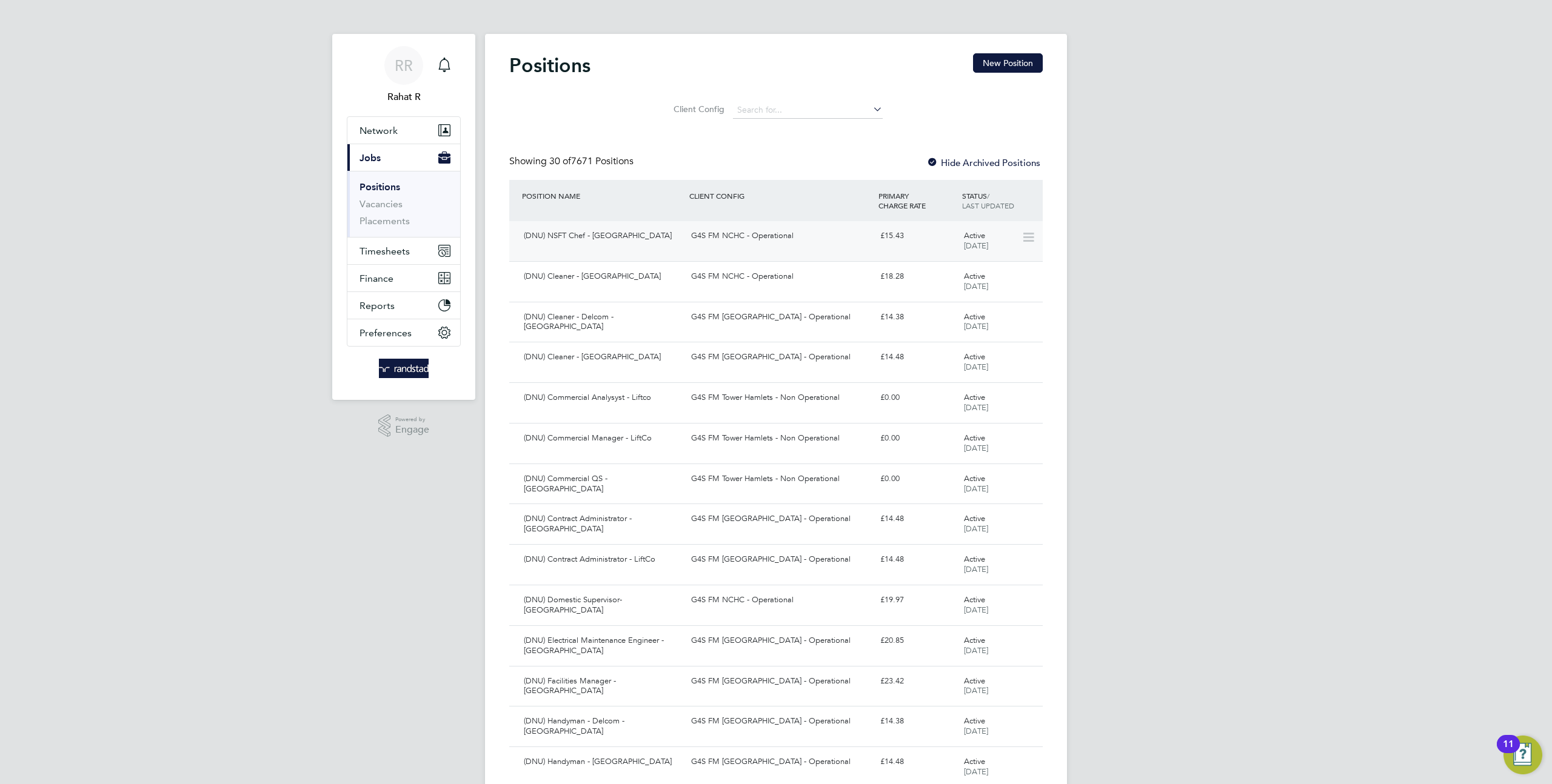
click at [812, 229] on div "G4S FM NCHC - Operational" at bounding box center [780, 236] width 189 height 20
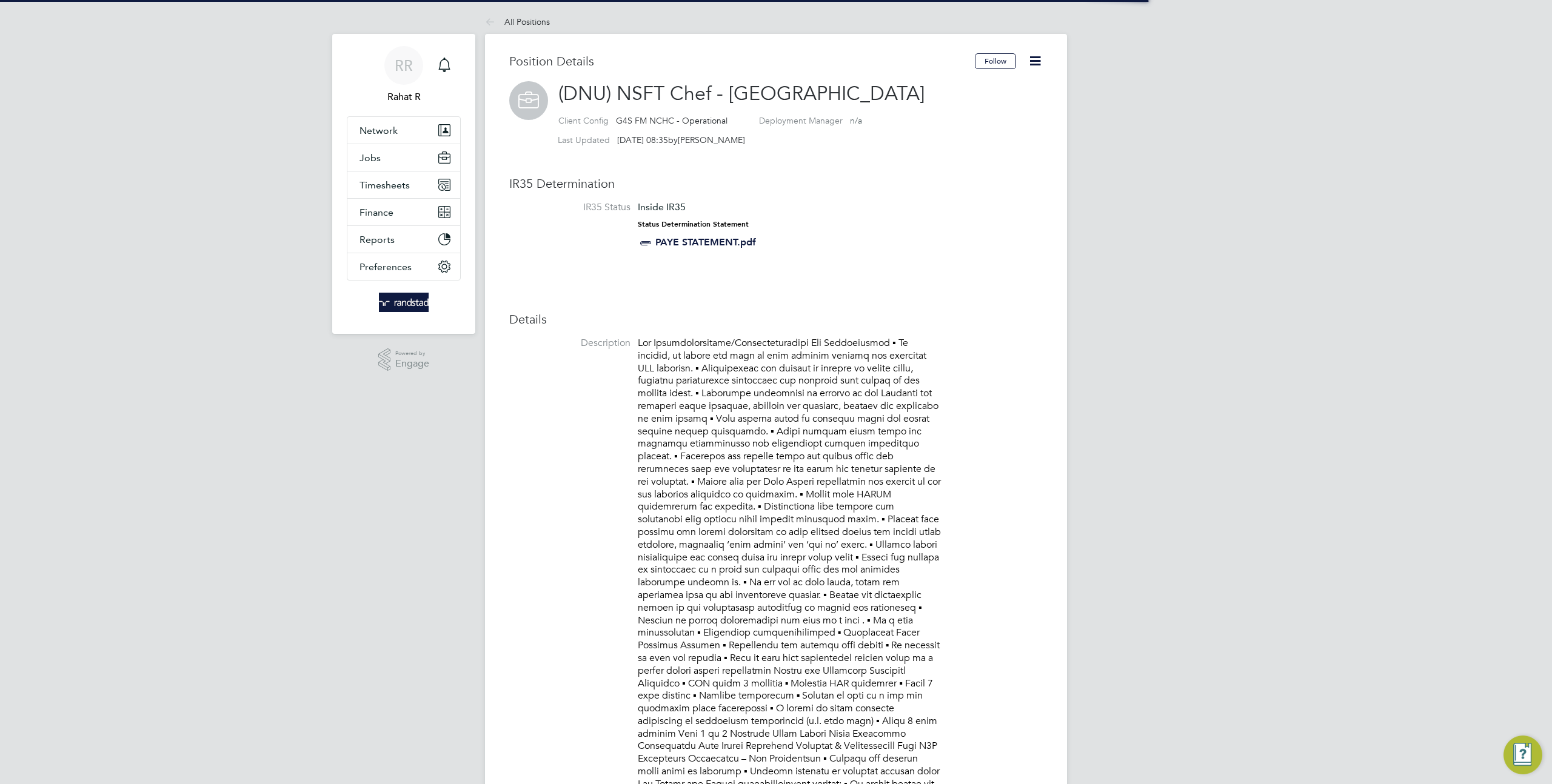
scroll to position [36, 81]
click at [1036, 64] on icon at bounding box center [1035, 61] width 15 height 15
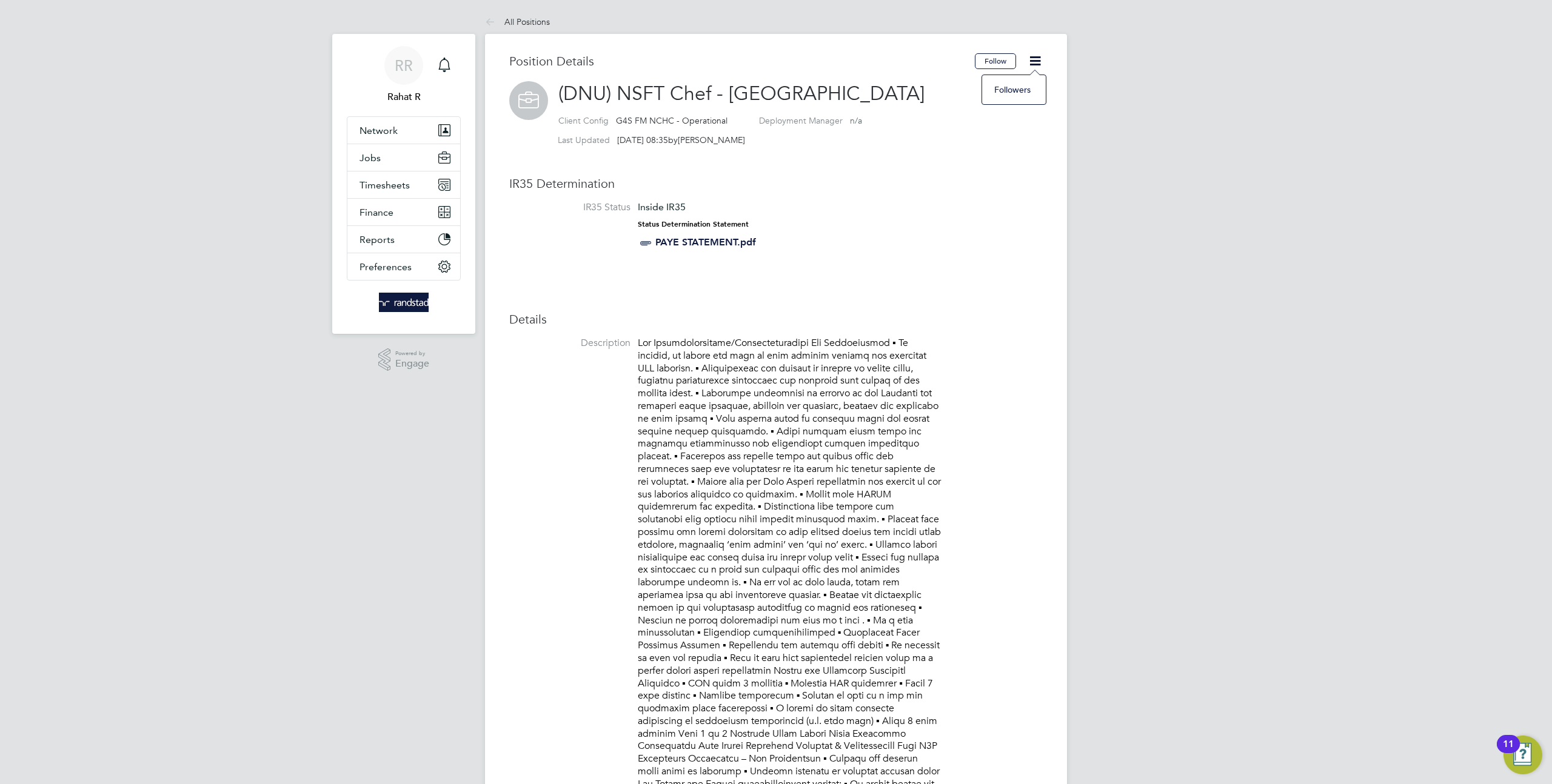
click at [499, 22] on icon at bounding box center [492, 23] width 15 height 15
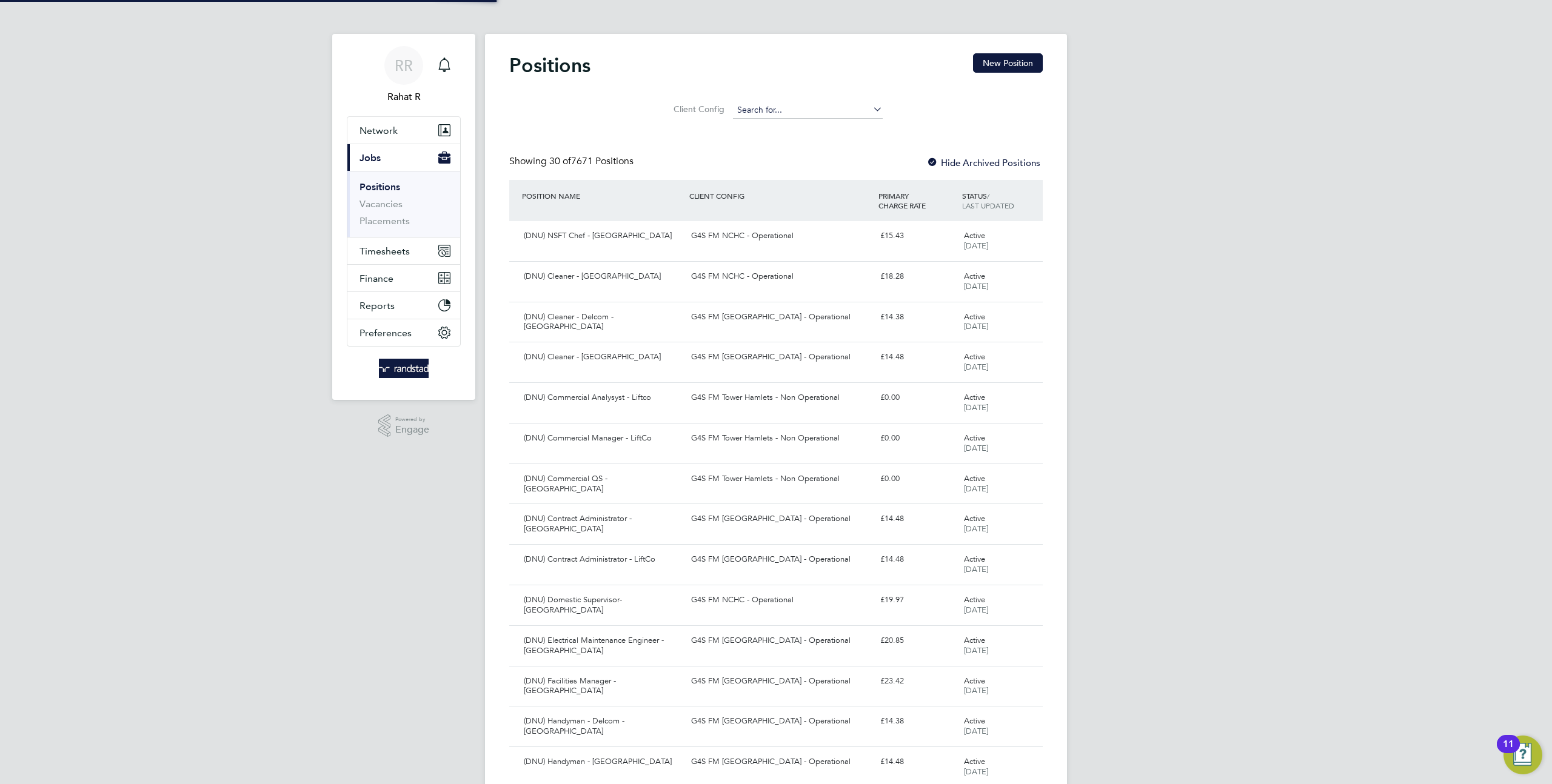
click at [784, 108] on input at bounding box center [808, 110] width 150 height 17
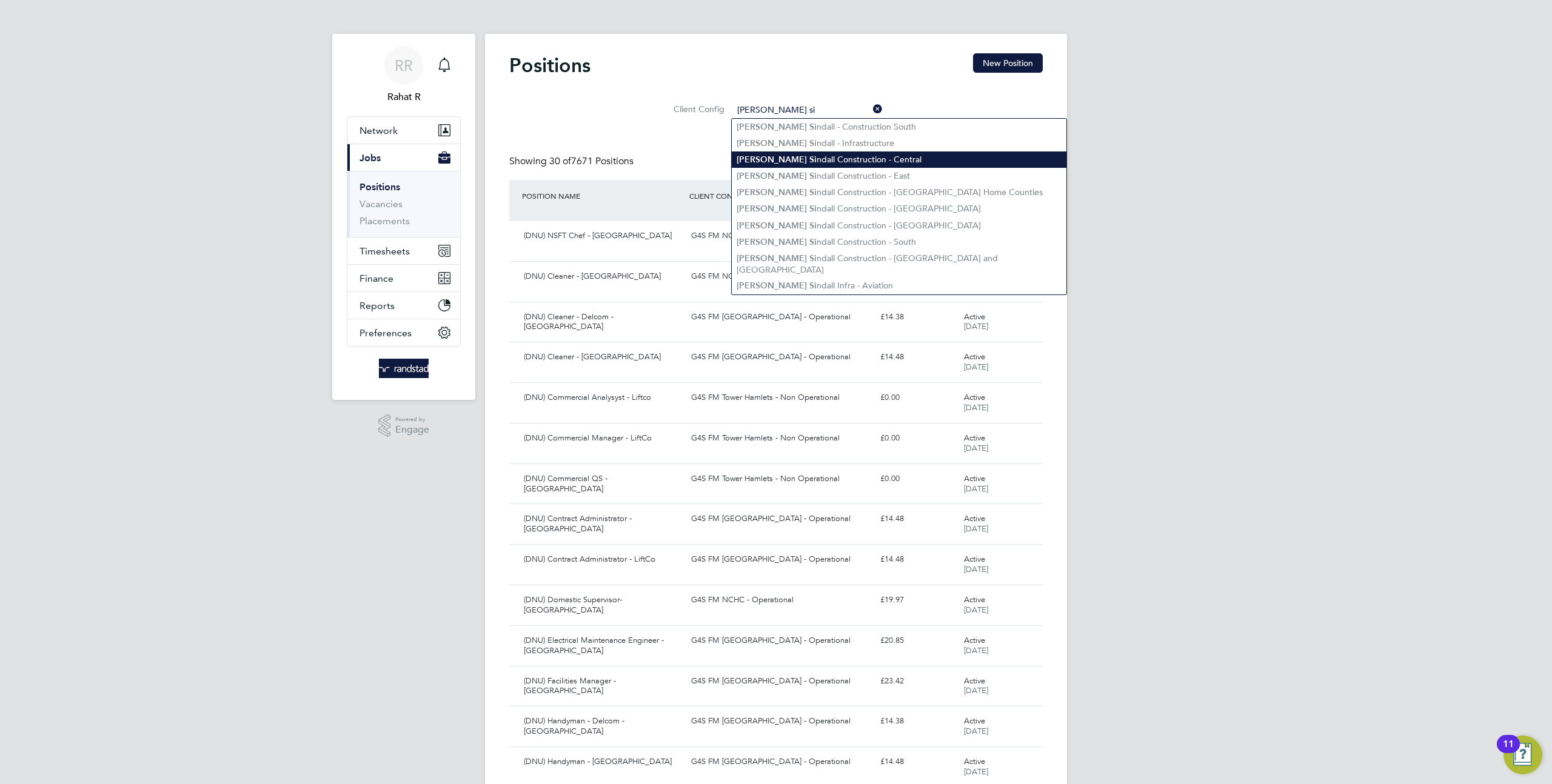
click at [803, 154] on li "Morgan Si ndall Construction - Central" at bounding box center [899, 159] width 335 height 16
type input "Morgan Sindall Construction - Central"
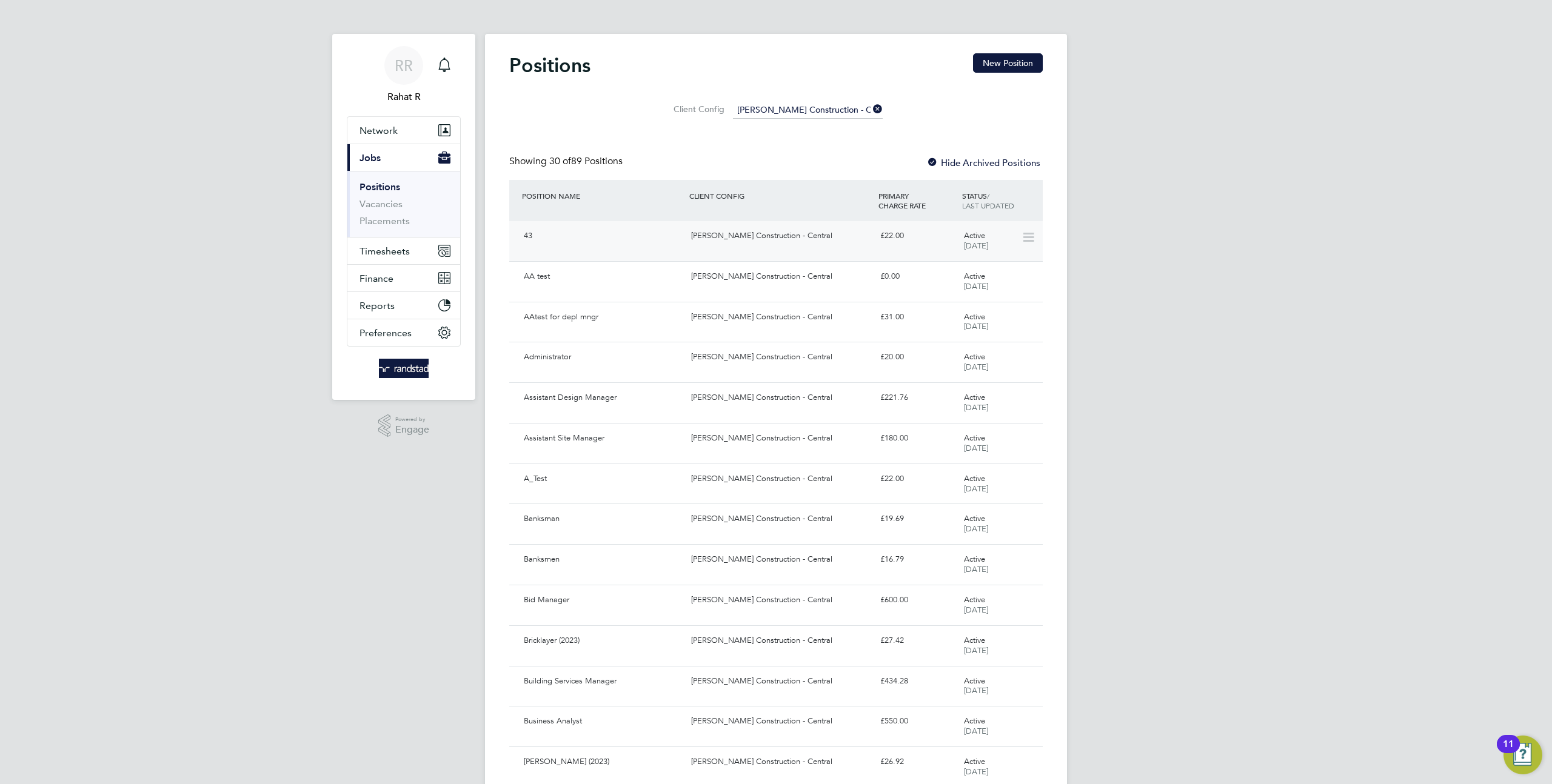
click at [863, 245] on div "Morgan Sindall Construction - Central" at bounding box center [780, 236] width 189 height 20
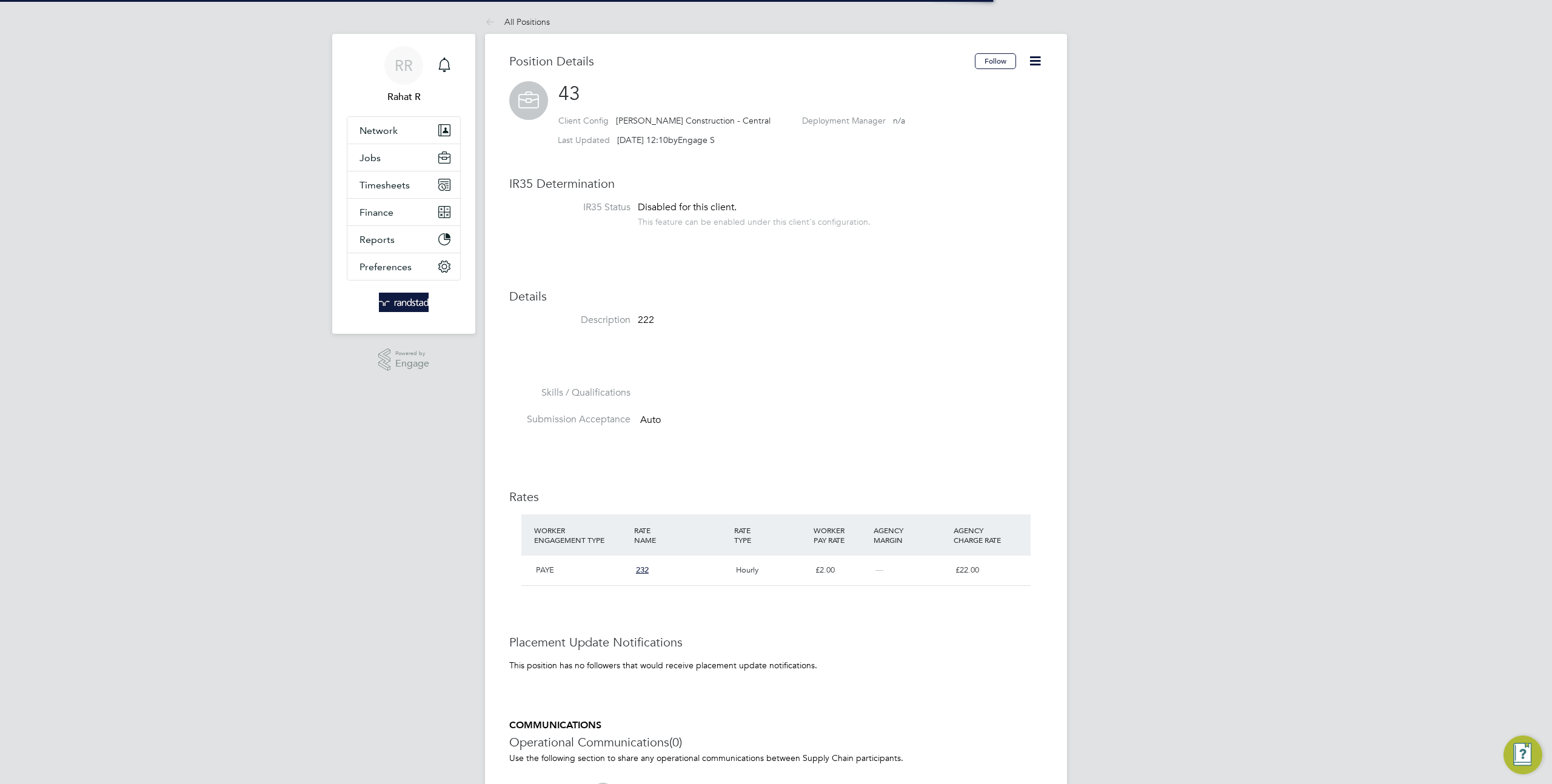
scroll to position [21, 100]
click at [1030, 66] on icon at bounding box center [1035, 61] width 15 height 15
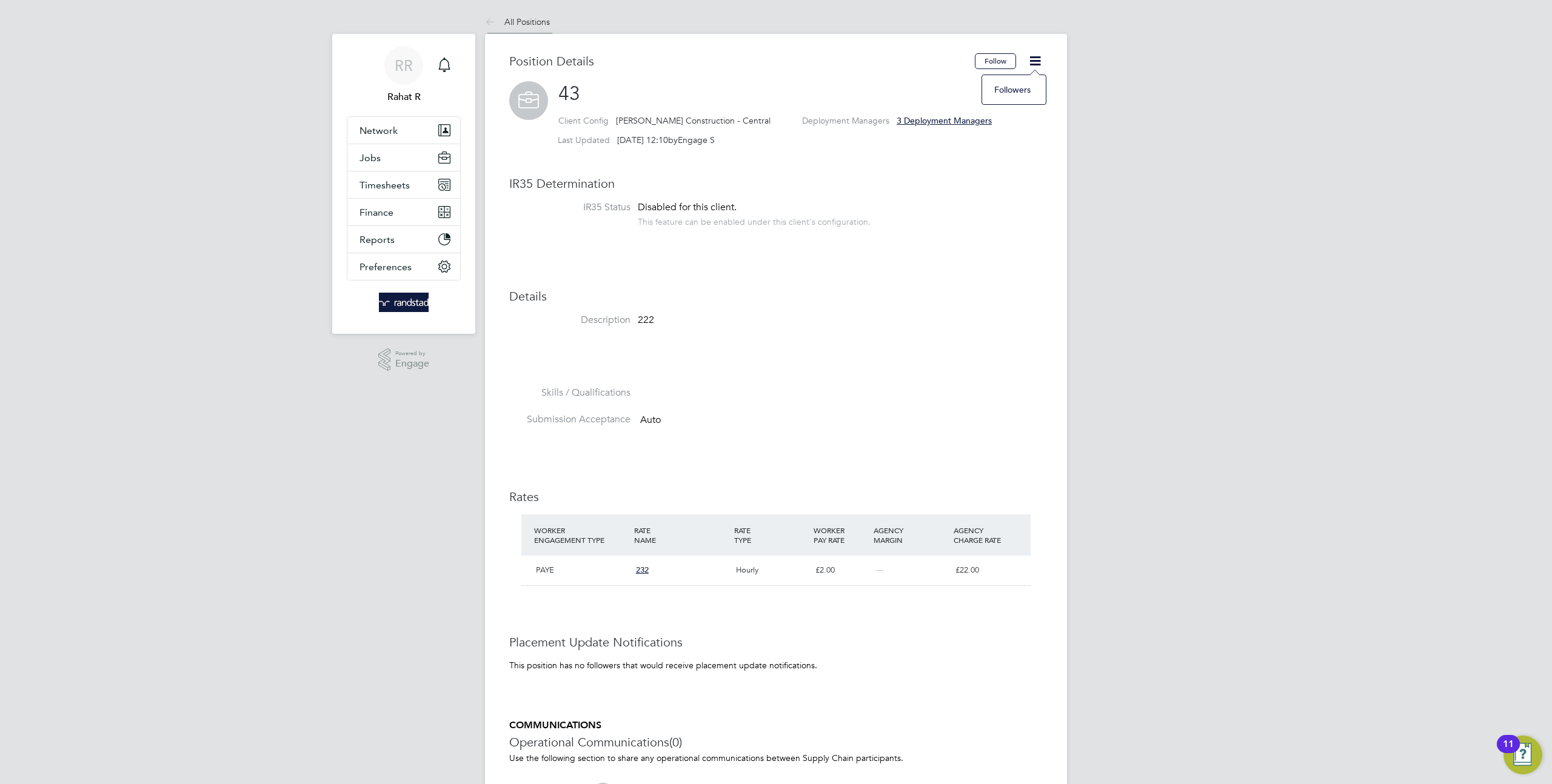
click at [491, 28] on icon at bounding box center [492, 23] width 15 height 15
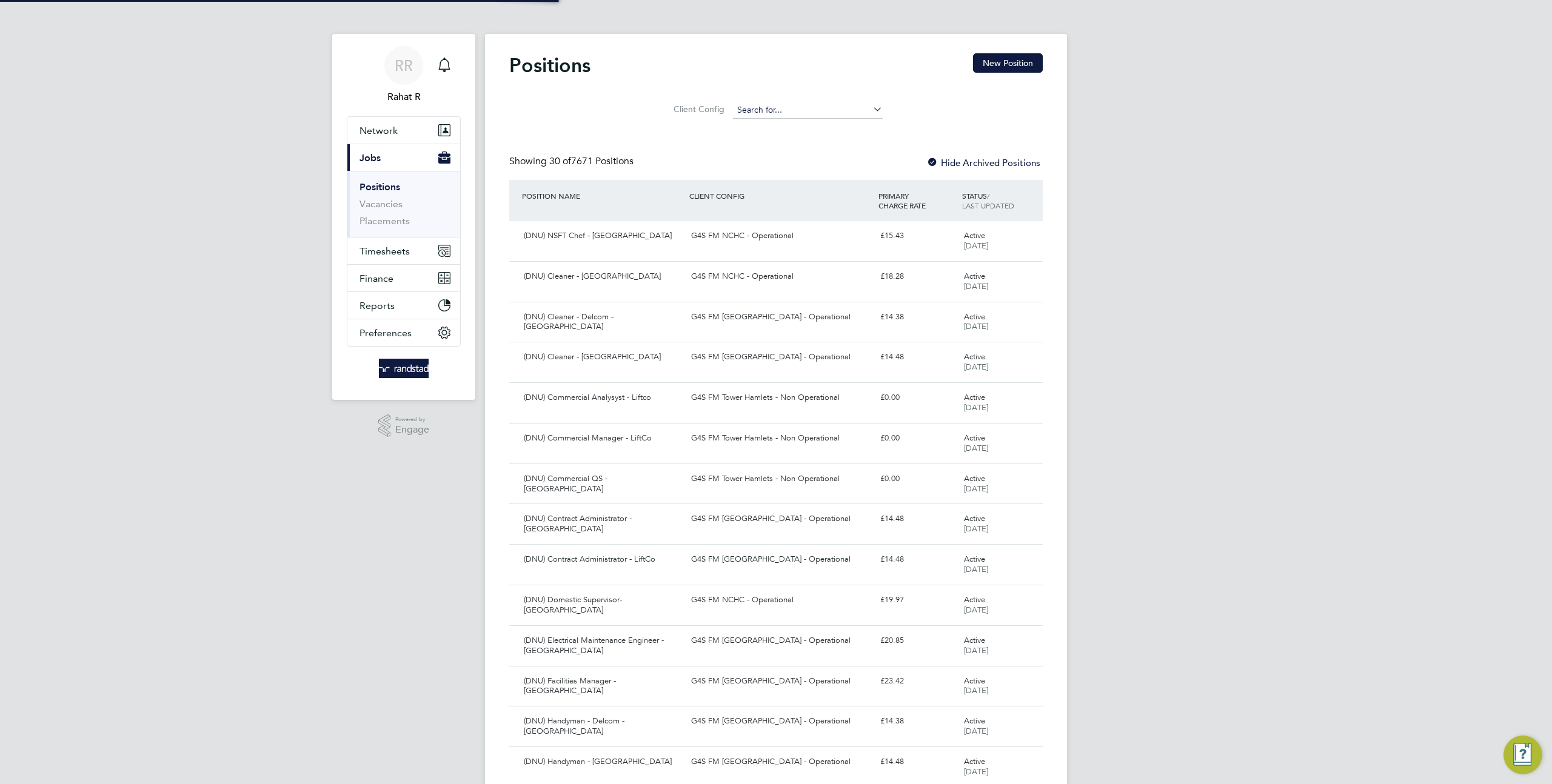
click at [745, 107] on input at bounding box center [808, 110] width 150 height 17
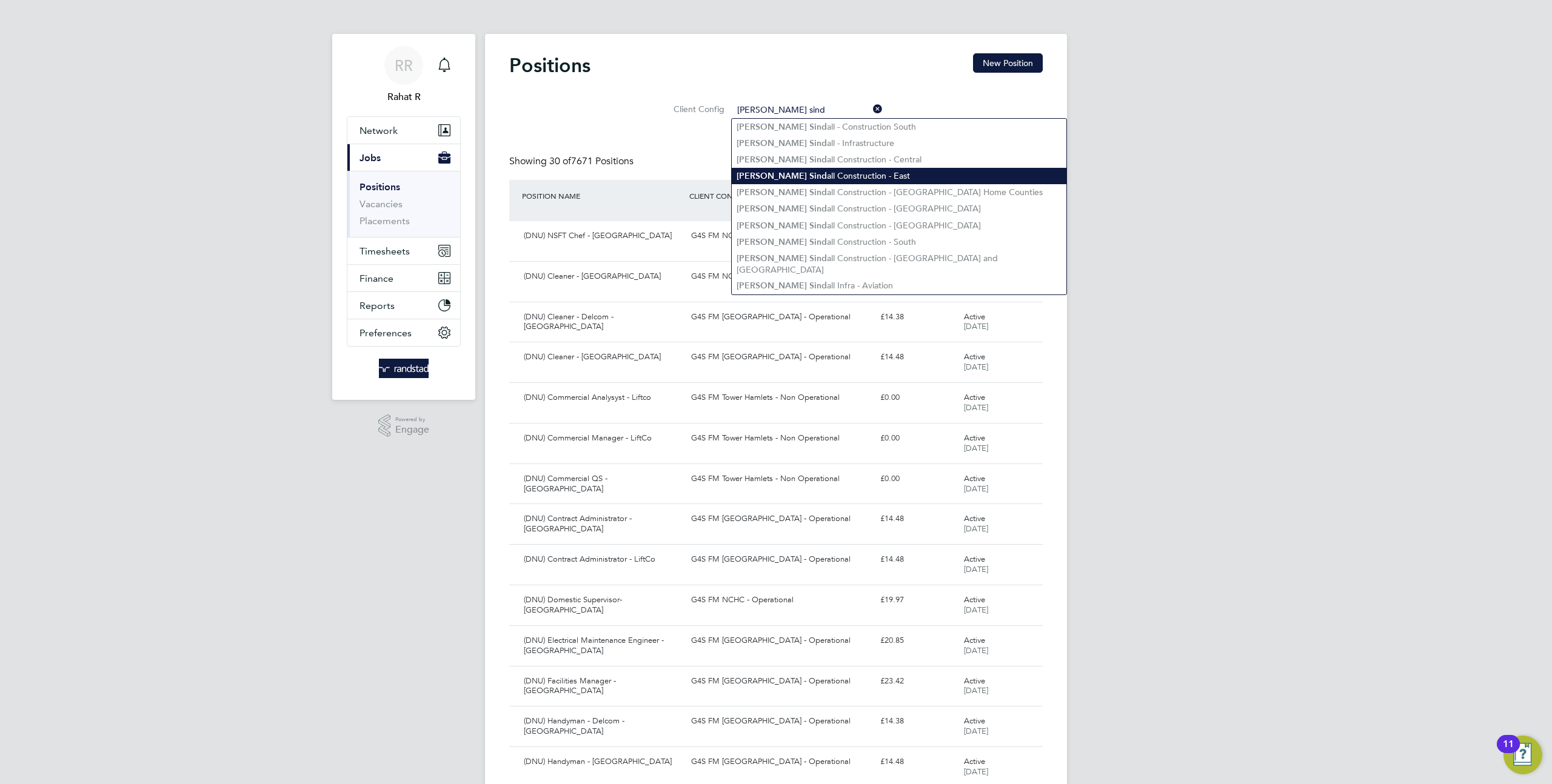
click at [818, 168] on li "[PERSON_NAME] Sind all Construction - East" at bounding box center [899, 176] width 335 height 16
type input "[PERSON_NAME] Construction - East"
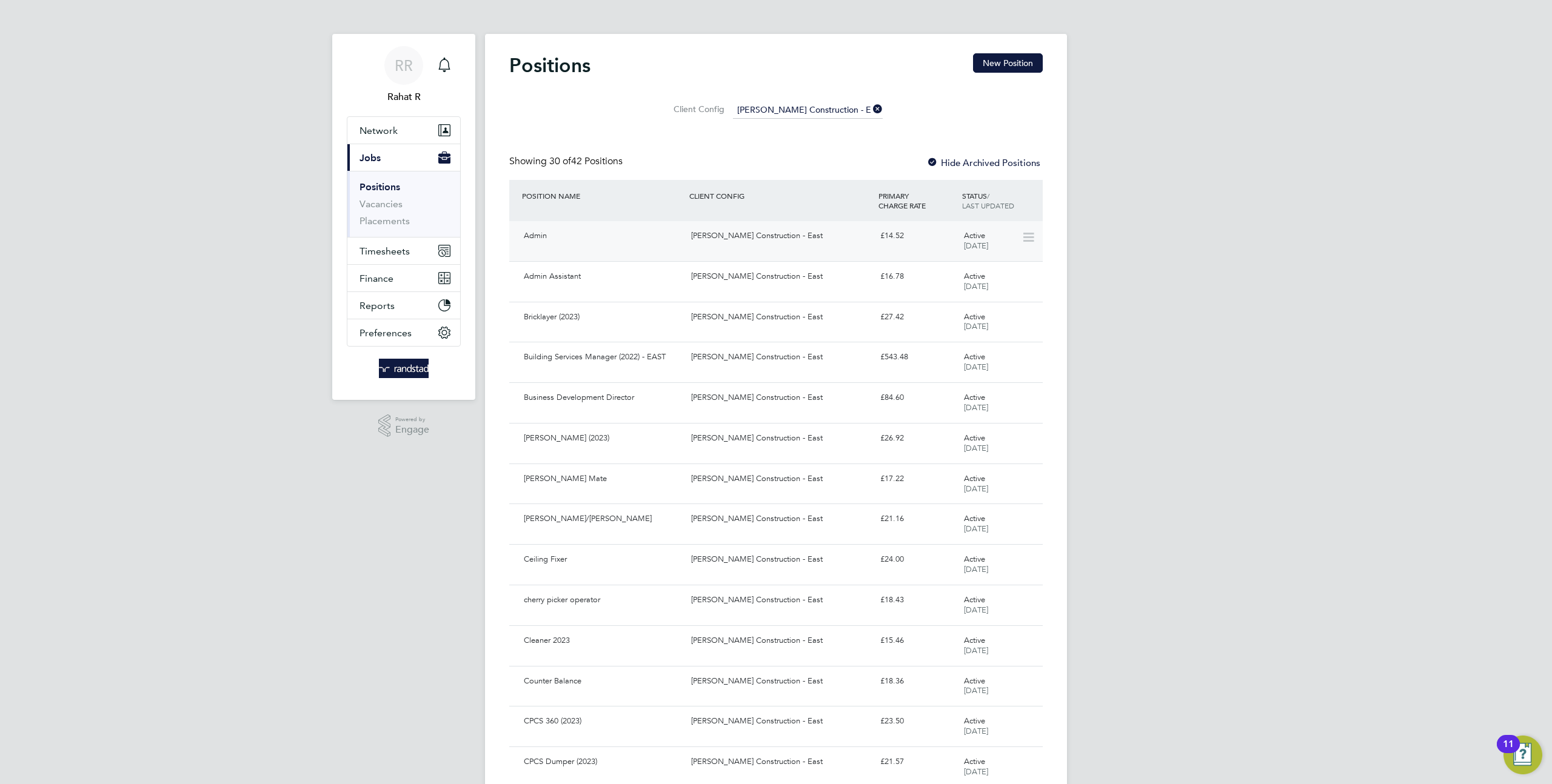
click at [967, 242] on span "09 Dec 2020" at bounding box center [975, 246] width 24 height 10
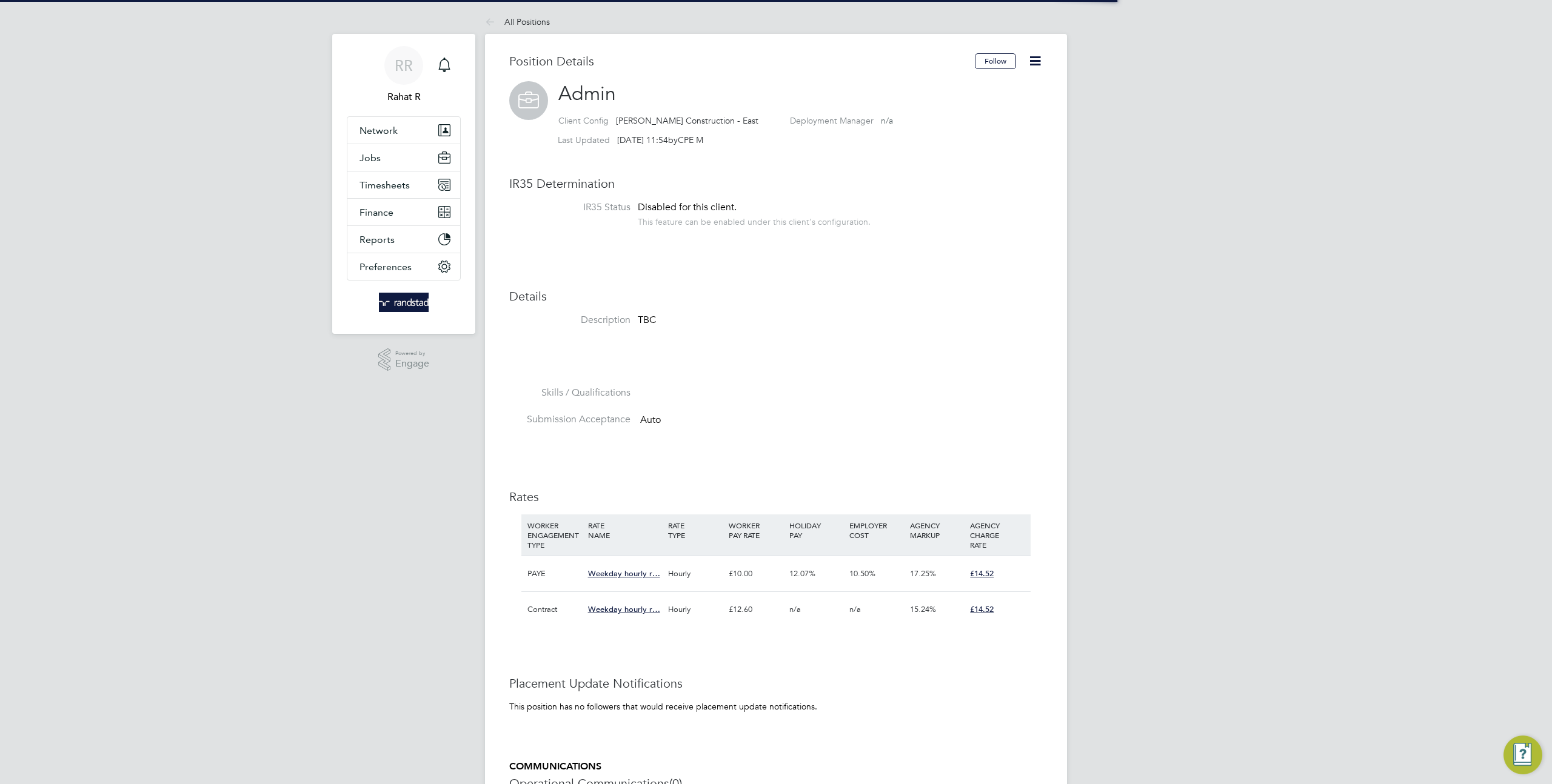
scroll to position [36, 81]
click at [1039, 59] on icon at bounding box center [1035, 61] width 15 height 15
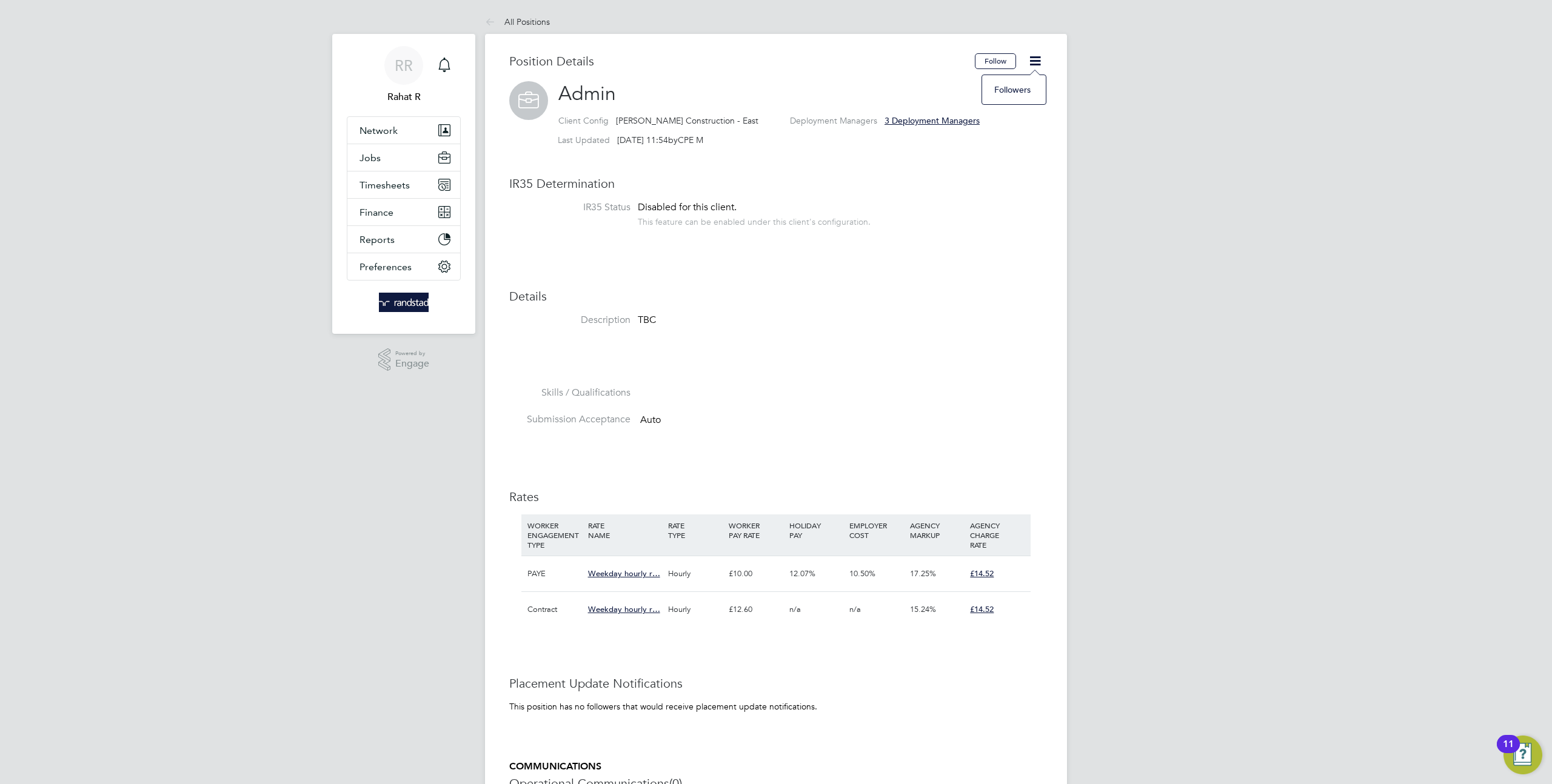
click at [1097, 143] on div "RR Rahat R Notifications Applications: Network Team Members Businesses Sites Wo…" at bounding box center [776, 516] width 1552 height 1032
